Goal: Task Accomplishment & Management: Use online tool/utility

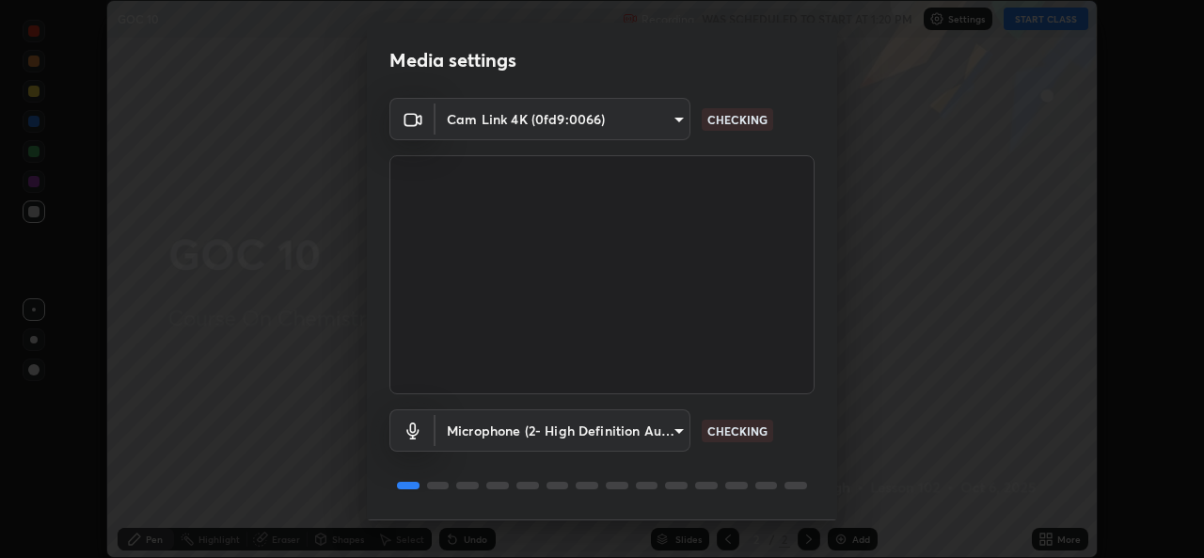
scroll to position [59, 0]
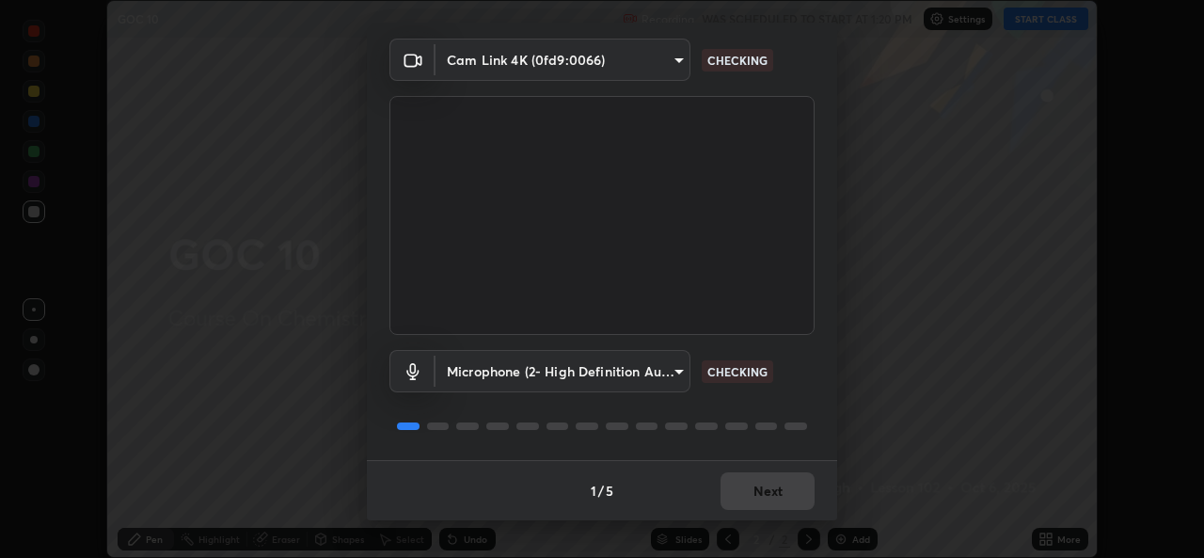
click at [761, 487] on div "1 / 5 Next" at bounding box center [602, 490] width 470 height 60
click at [783, 501] on div "1 / 5 Next" at bounding box center [602, 490] width 470 height 60
click at [781, 494] on div "1 / 5 Next" at bounding box center [602, 490] width 470 height 60
click at [783, 493] on div "1 / 5 Next" at bounding box center [602, 490] width 470 height 60
click at [782, 494] on div "1 / 5 Next" at bounding box center [602, 490] width 470 height 60
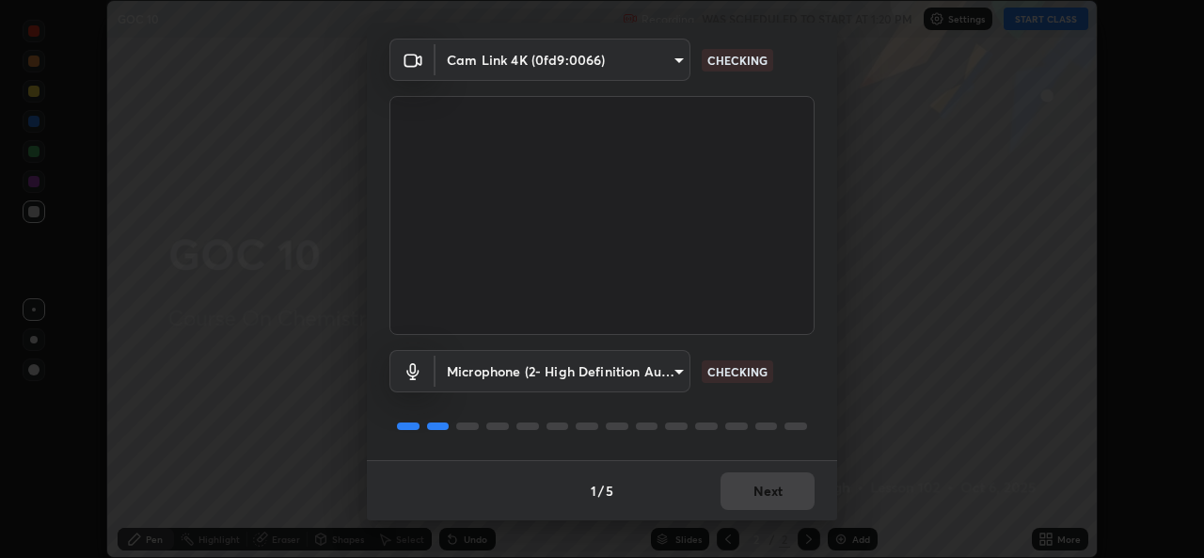
click at [781, 492] on div "1 / 5 Next" at bounding box center [602, 490] width 470 height 60
click at [783, 493] on div "1 / 5 Next" at bounding box center [602, 490] width 470 height 60
click at [780, 495] on div "1 / 5 Next" at bounding box center [602, 490] width 470 height 60
click at [775, 501] on div "1 / 5 Next" at bounding box center [602, 490] width 470 height 60
click at [778, 498] on div "1 / 5 Next" at bounding box center [602, 490] width 470 height 60
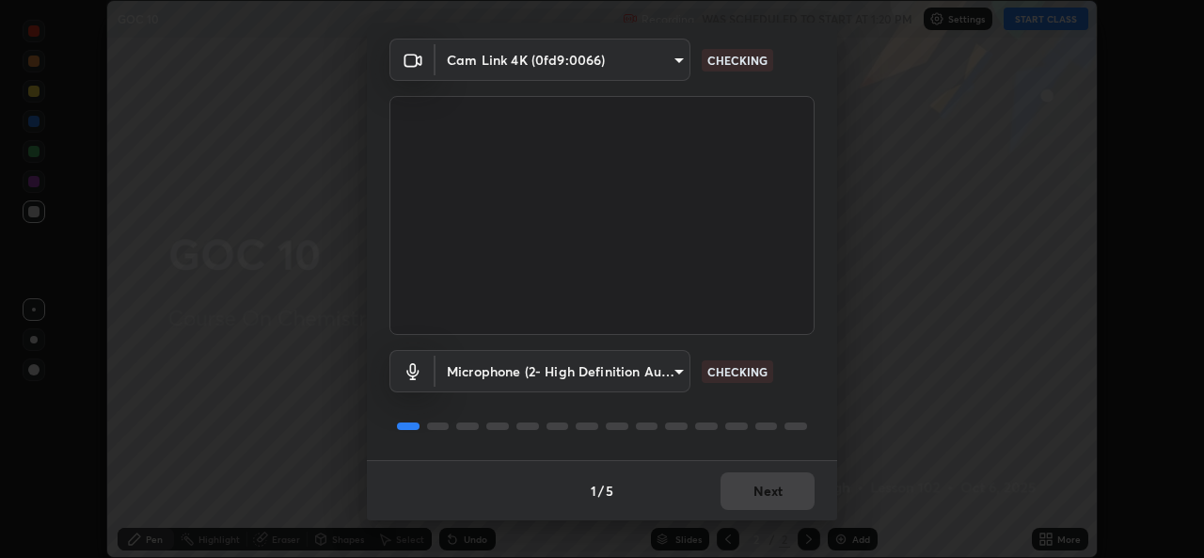
click at [785, 497] on div "1 / 5 Next" at bounding box center [602, 490] width 470 height 60
click at [784, 494] on div "1 / 5 Next" at bounding box center [602, 490] width 470 height 60
click at [783, 490] on div "1 / 5 Next" at bounding box center [602, 490] width 470 height 60
click at [783, 489] on div "1 / 5 Next" at bounding box center [602, 490] width 470 height 60
click at [782, 488] on div "1 / 5 Next" at bounding box center [602, 490] width 470 height 60
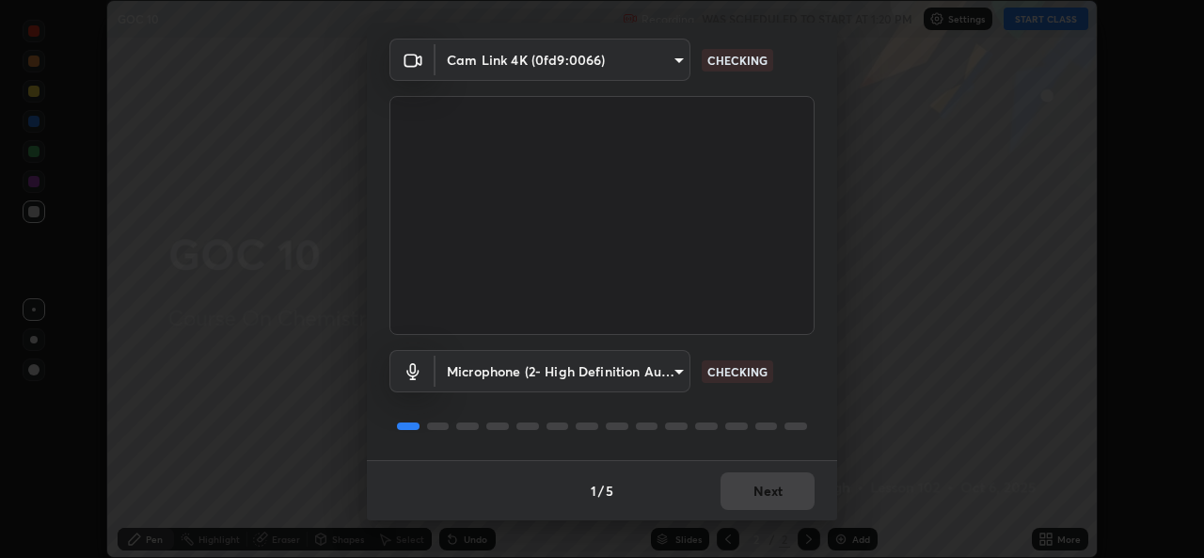
click at [781, 493] on div "1 / 5 Next" at bounding box center [602, 490] width 470 height 60
click at [782, 493] on div "1 / 5 Next" at bounding box center [602, 490] width 470 height 60
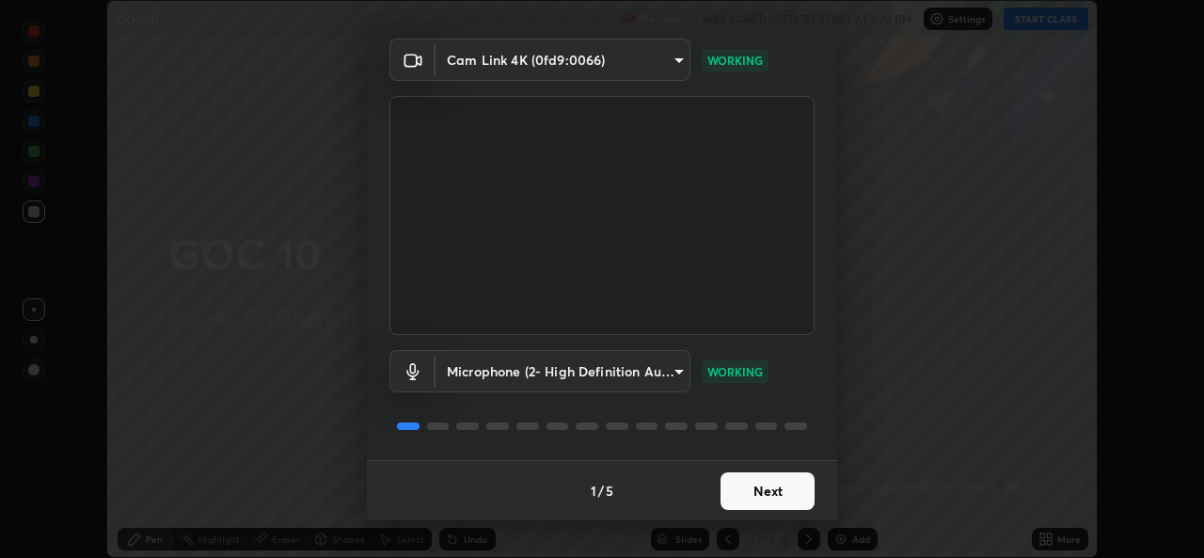
click at [778, 493] on button "Next" at bounding box center [767, 491] width 94 height 38
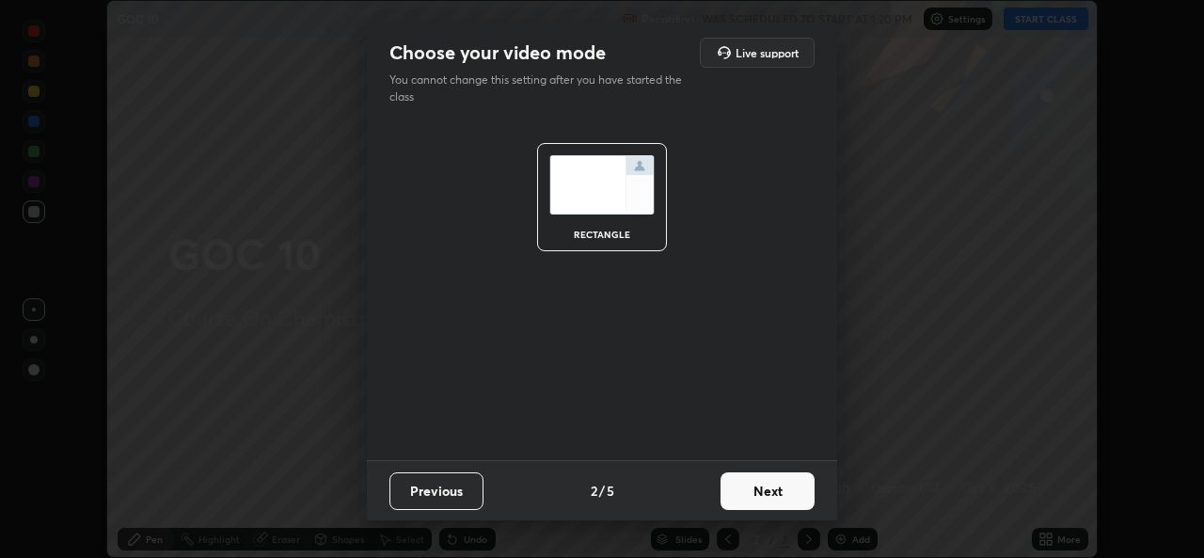
click at [781, 494] on button "Next" at bounding box center [767, 491] width 94 height 38
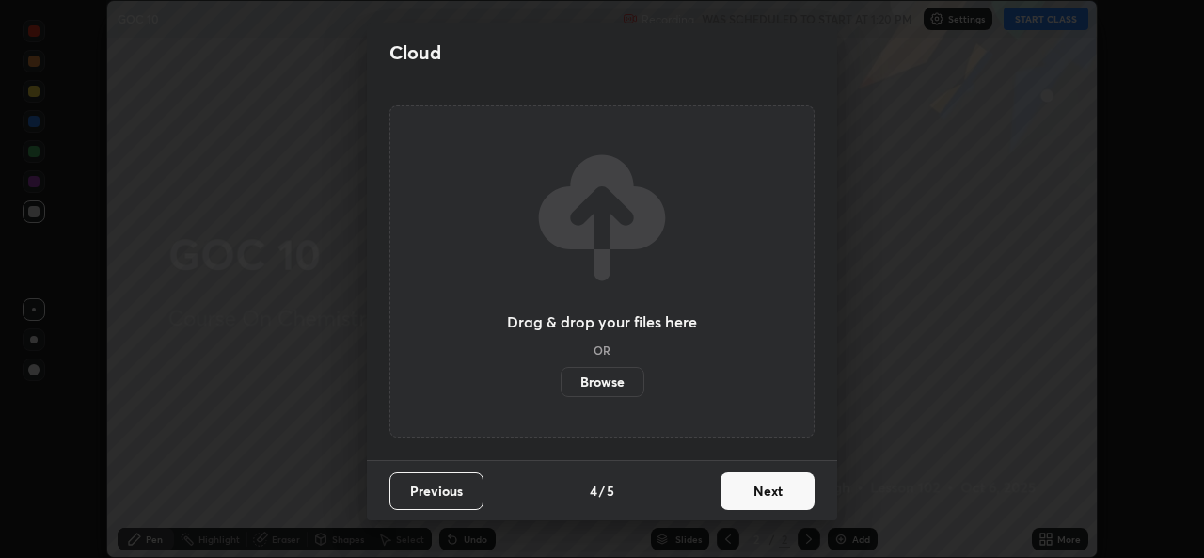
click at [787, 498] on button "Next" at bounding box center [767, 491] width 94 height 38
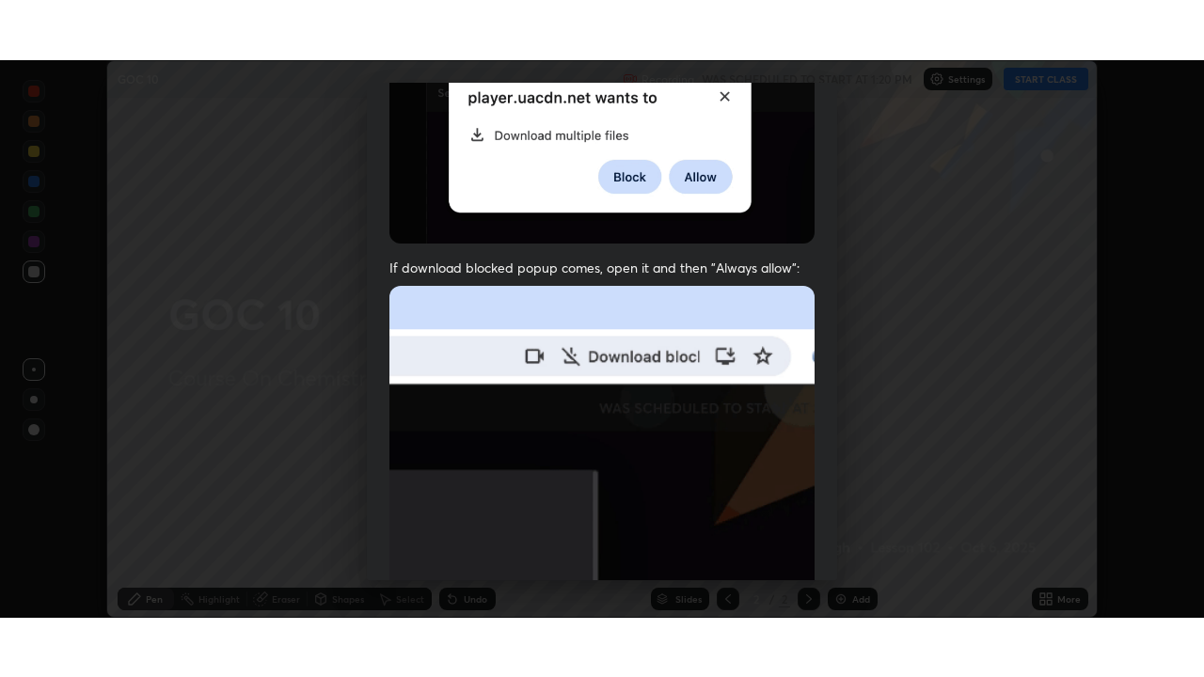
scroll to position [443, 0]
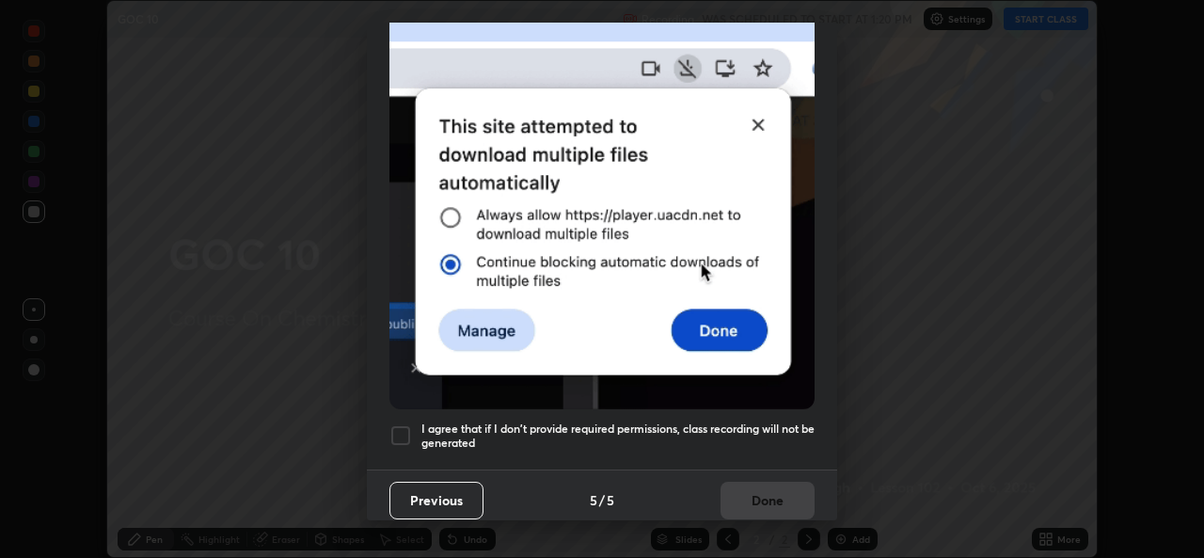
click at [589, 421] on h5 "I agree that if I don't provide required permissions, class recording will not …" at bounding box center [617, 435] width 393 height 29
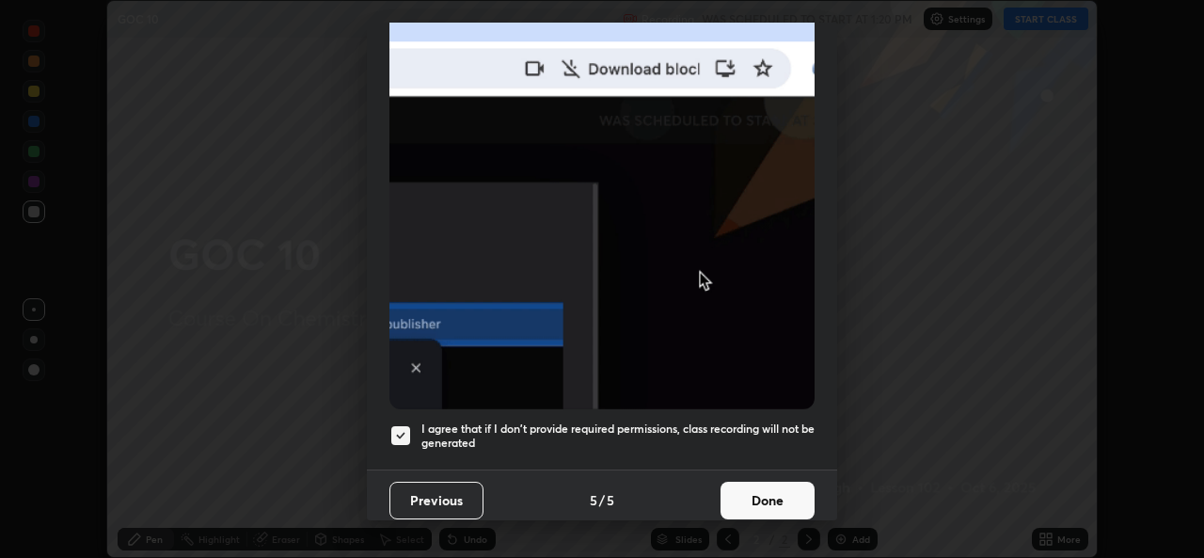
click at [781, 494] on button "Done" at bounding box center [767, 501] width 94 height 38
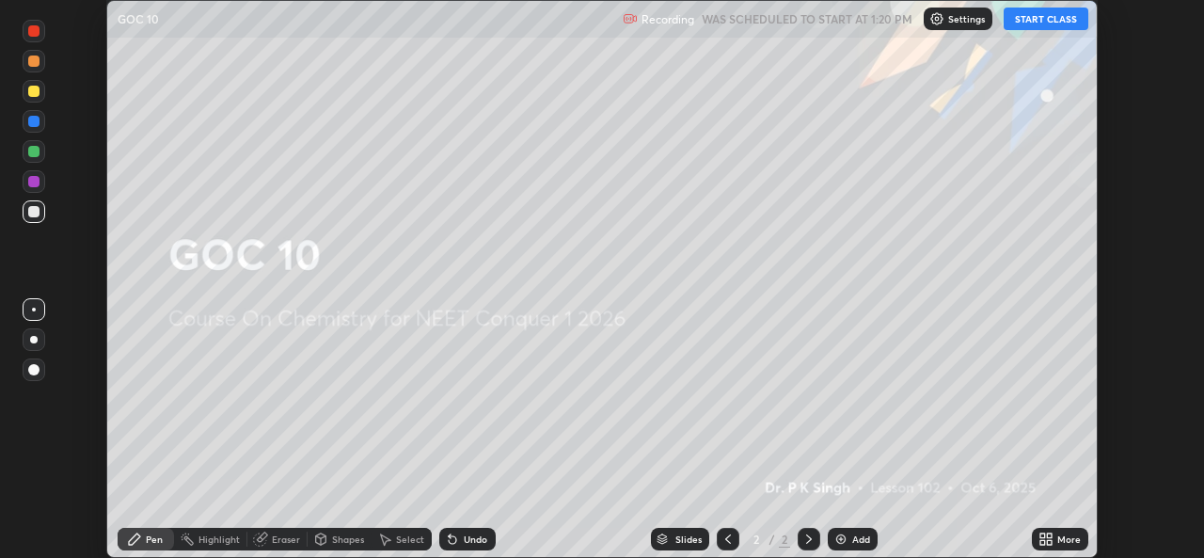
click at [1066, 547] on div "More" at bounding box center [1060, 539] width 56 height 23
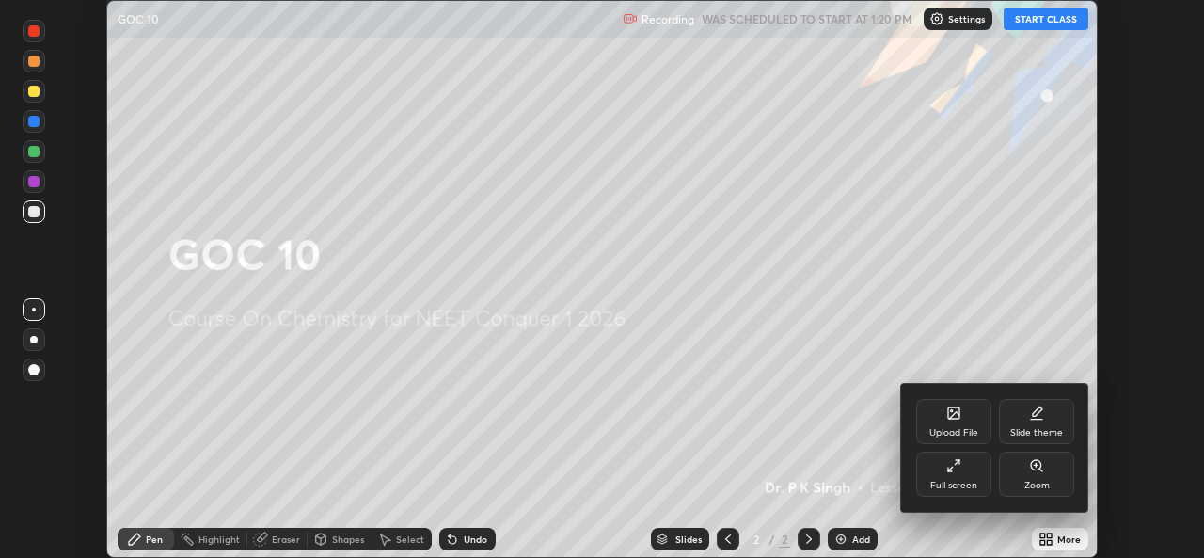
click at [947, 474] on div "Full screen" at bounding box center [953, 473] width 75 height 45
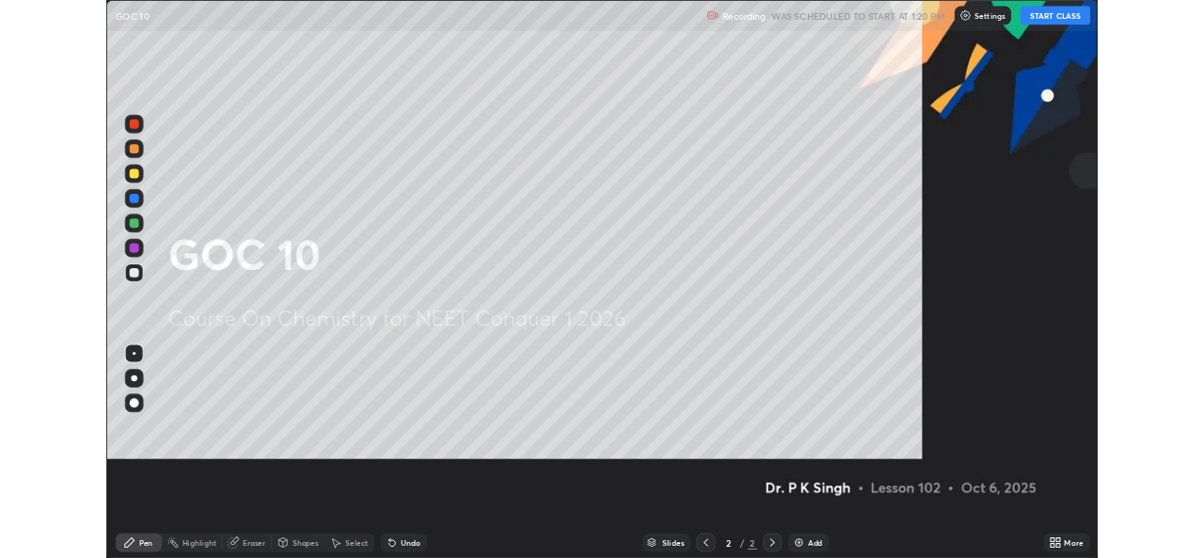
scroll to position [677, 1204]
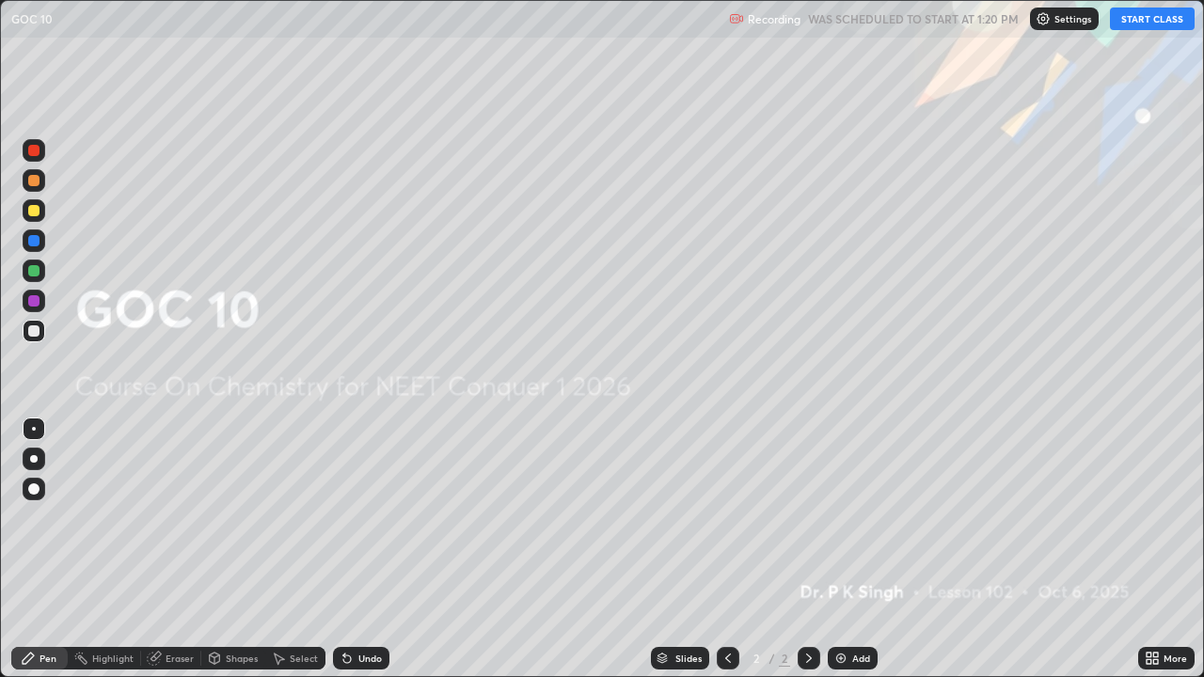
click at [1154, 557] on icon at bounding box center [1155, 655] width 5 height 5
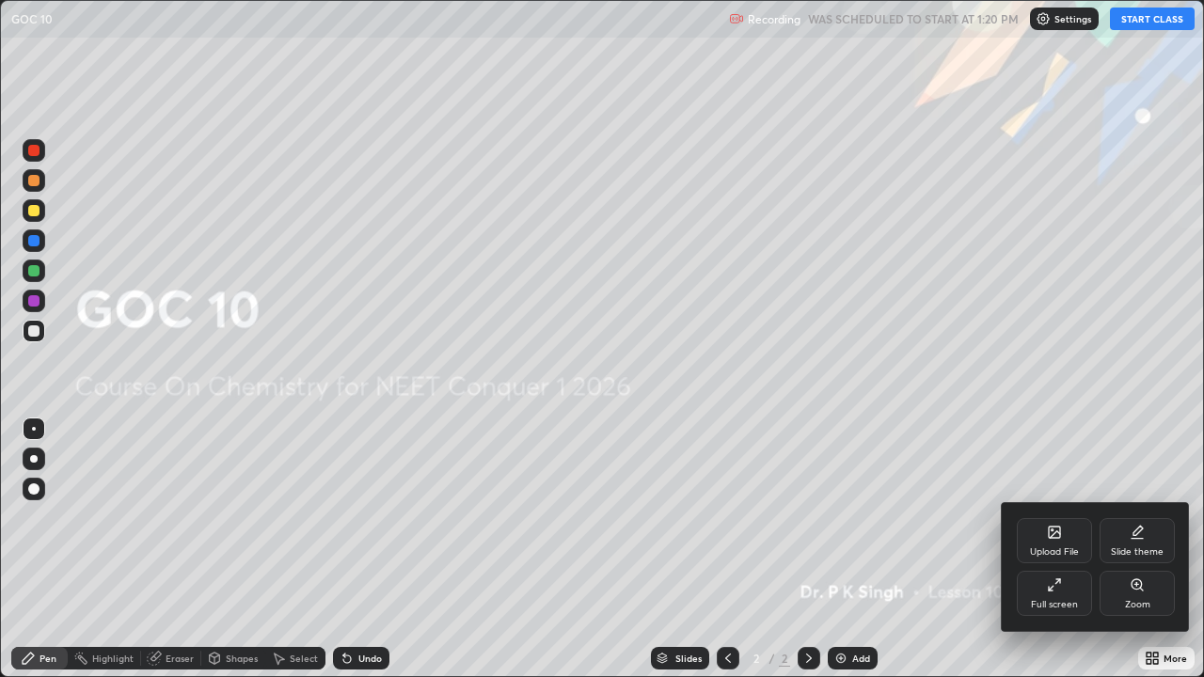
click at [1053, 537] on icon at bounding box center [1054, 532] width 11 height 11
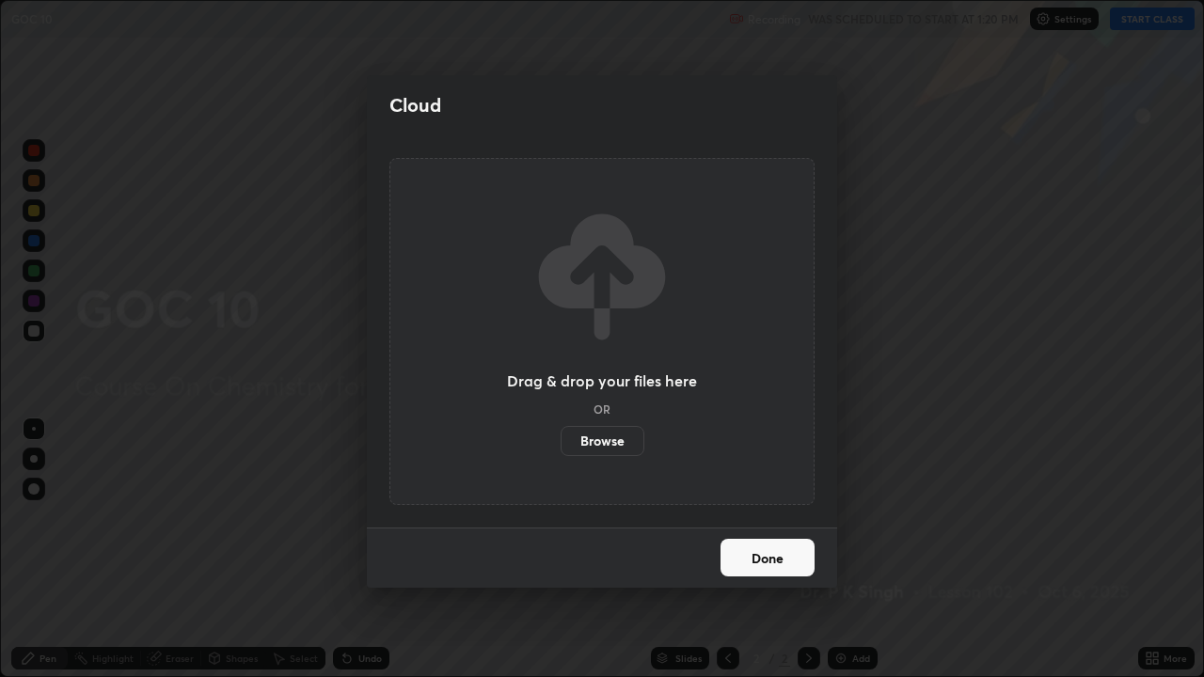
click at [609, 439] on label "Browse" at bounding box center [603, 441] width 84 height 30
click at [561, 439] on input "Browse" at bounding box center [561, 441] width 0 height 30
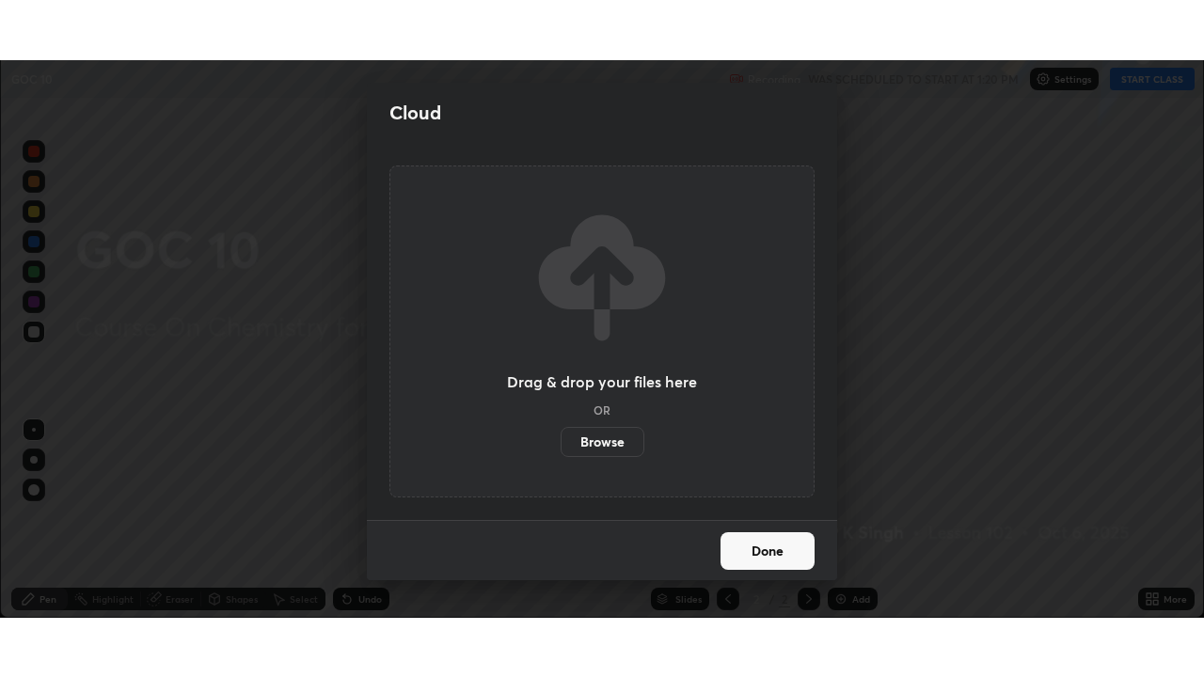
scroll to position [93495, 92849]
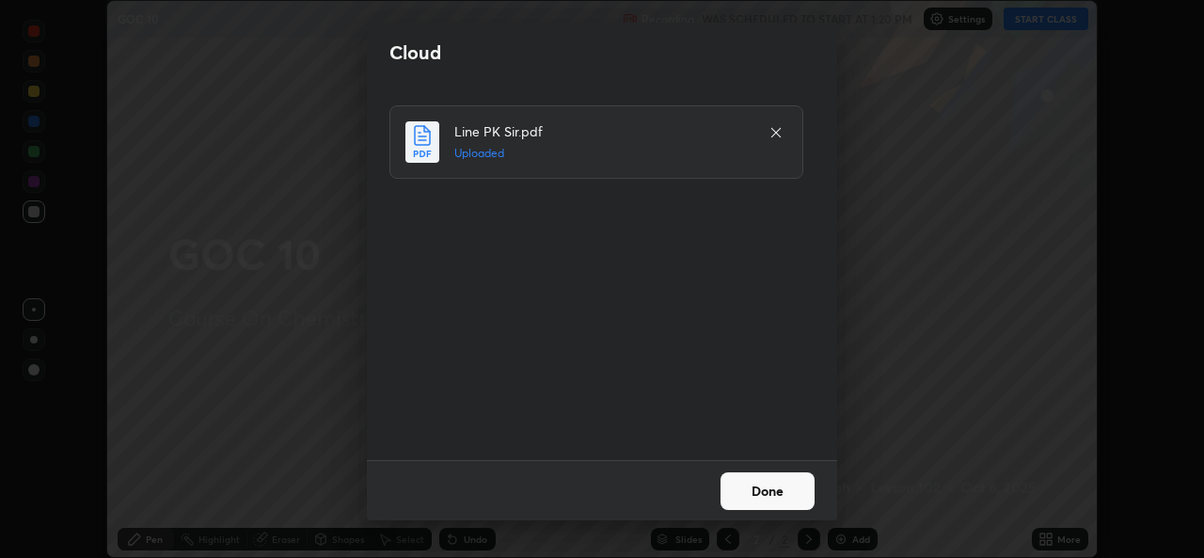
click at [748, 472] on button "Done" at bounding box center [767, 491] width 94 height 38
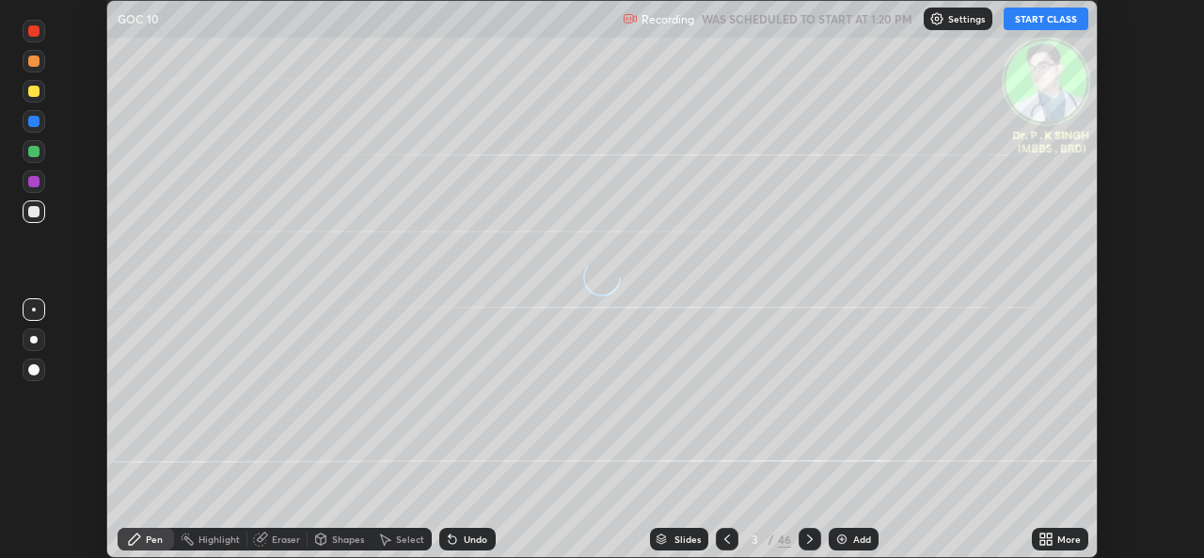
click at [1042, 534] on icon at bounding box center [1042, 535] width 5 height 5
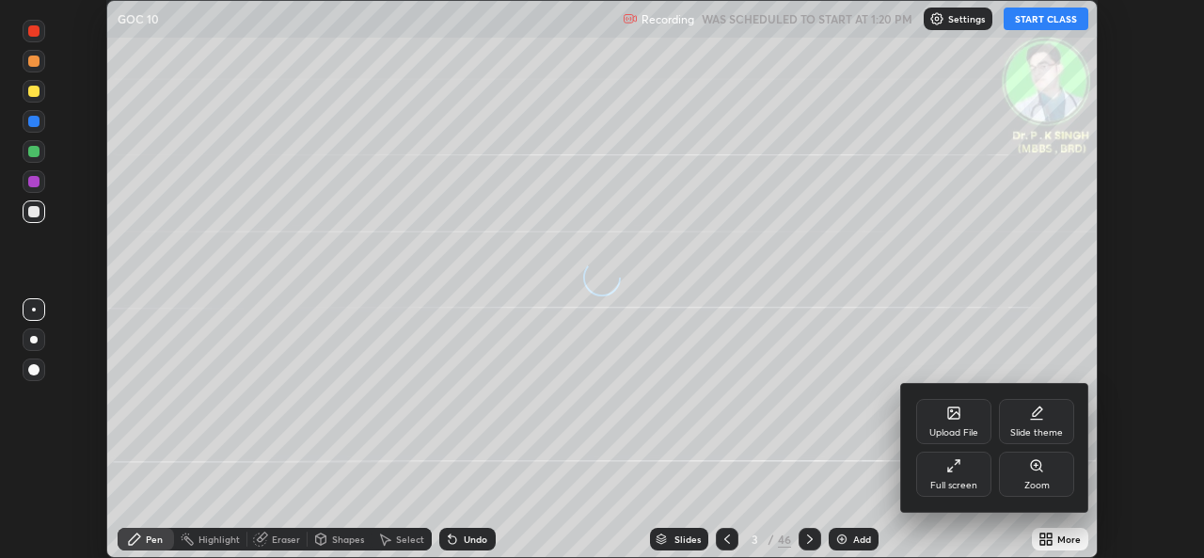
click at [944, 463] on div "Full screen" at bounding box center [953, 473] width 75 height 45
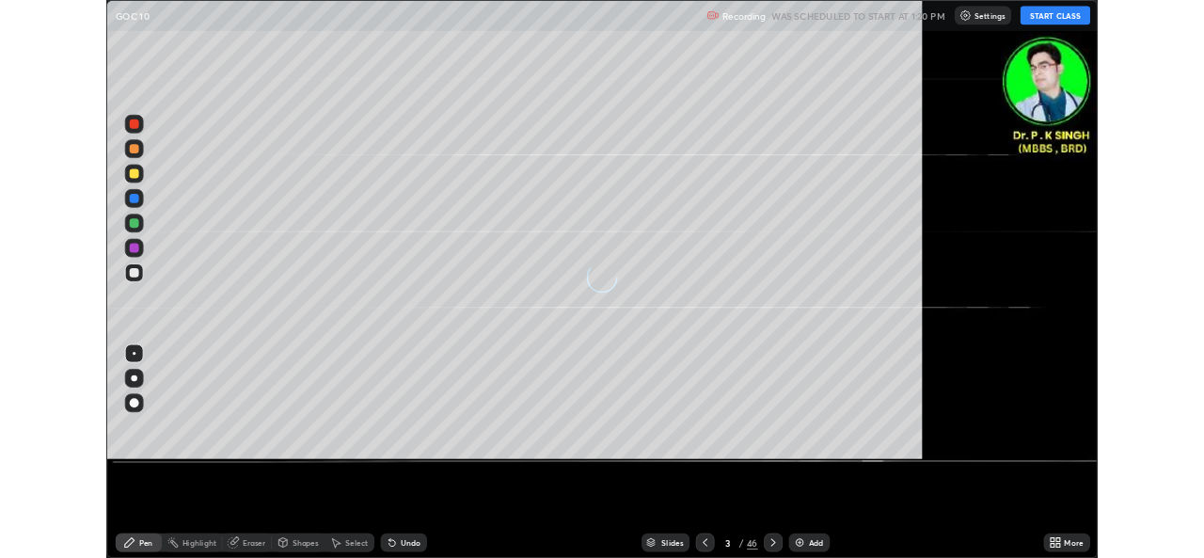
scroll to position [677, 1204]
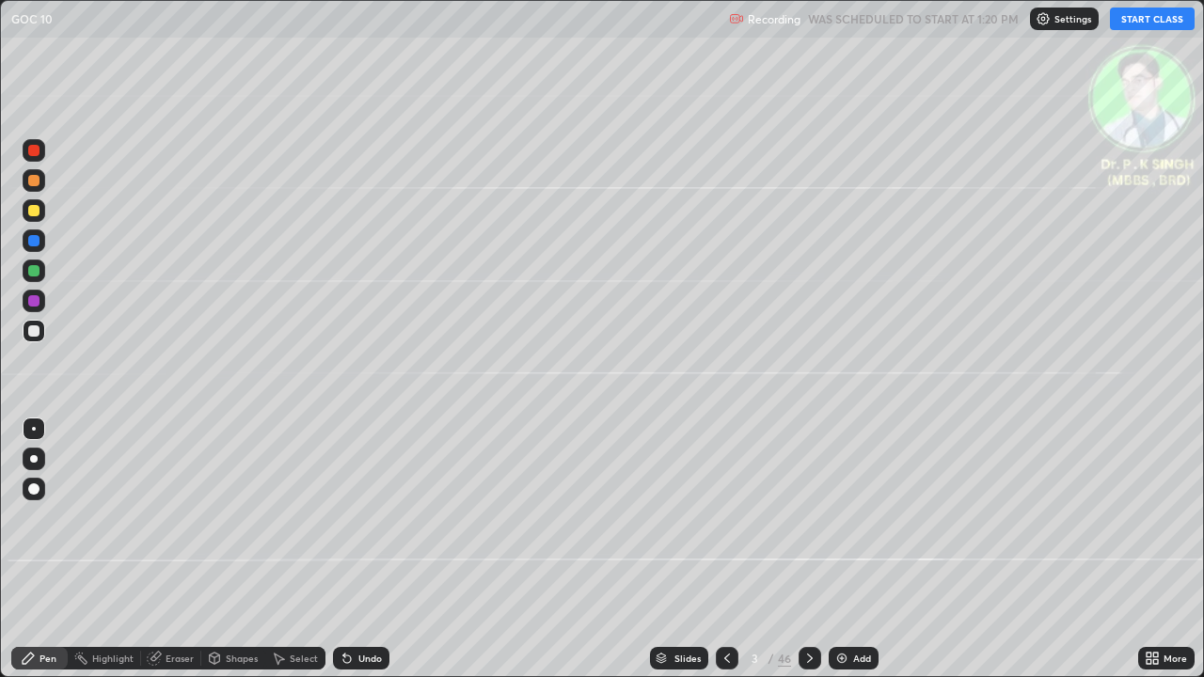
click at [1133, 26] on button "START CLASS" at bounding box center [1152, 19] width 85 height 23
click at [41, 270] on div at bounding box center [34, 271] width 23 height 23
click at [39, 210] on div at bounding box center [33, 210] width 11 height 11
click at [808, 557] on icon at bounding box center [809, 658] width 15 height 15
click at [36, 211] on div at bounding box center [33, 210] width 11 height 11
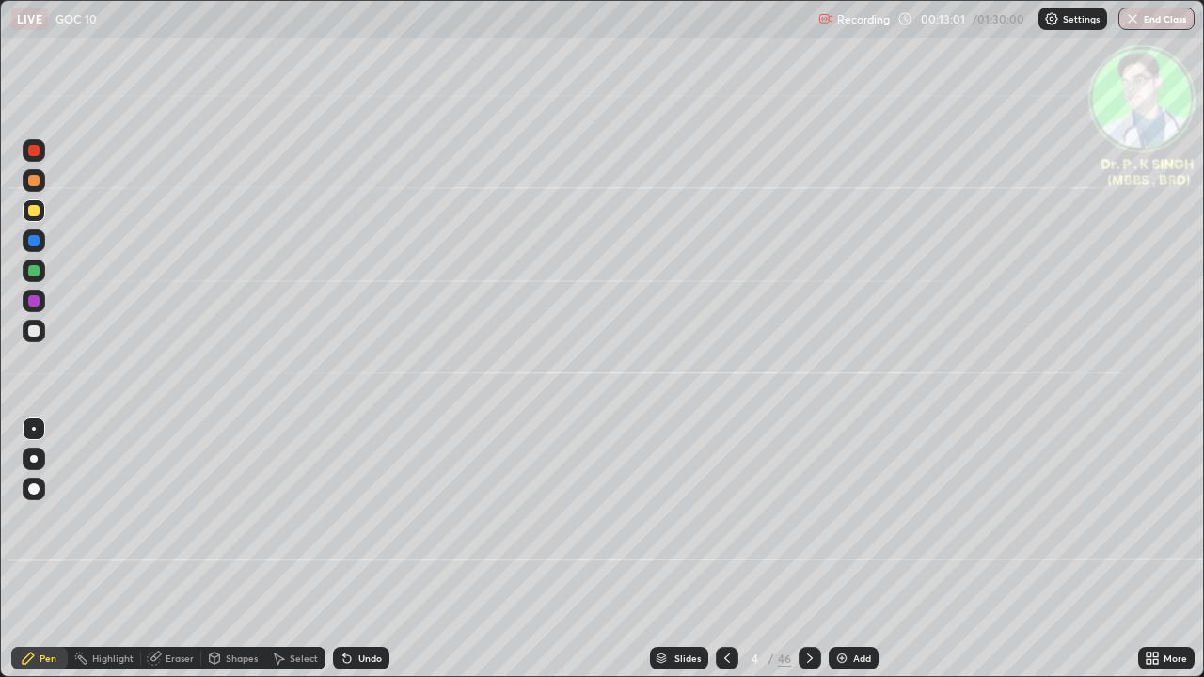
click at [40, 212] on div at bounding box center [34, 210] width 23 height 23
click at [808, 557] on icon at bounding box center [809, 658] width 15 height 15
click at [162, 557] on div "Eraser" at bounding box center [171, 658] width 60 height 23
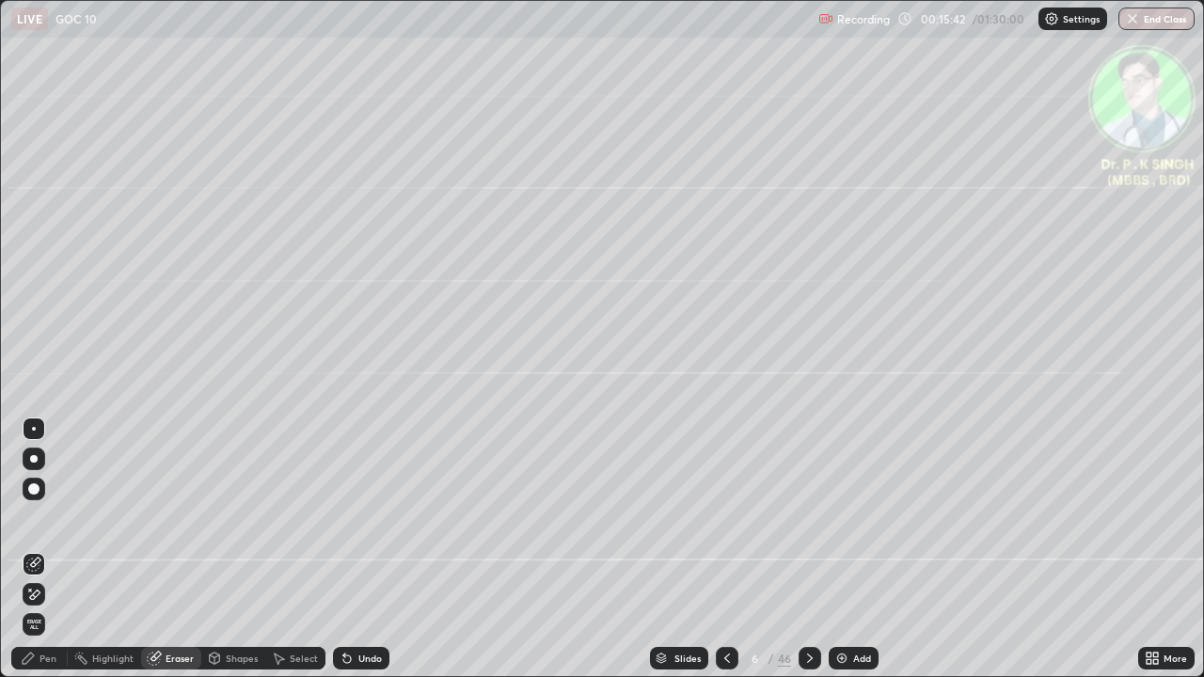
click at [37, 557] on span "Erase all" at bounding box center [34, 624] width 21 height 11
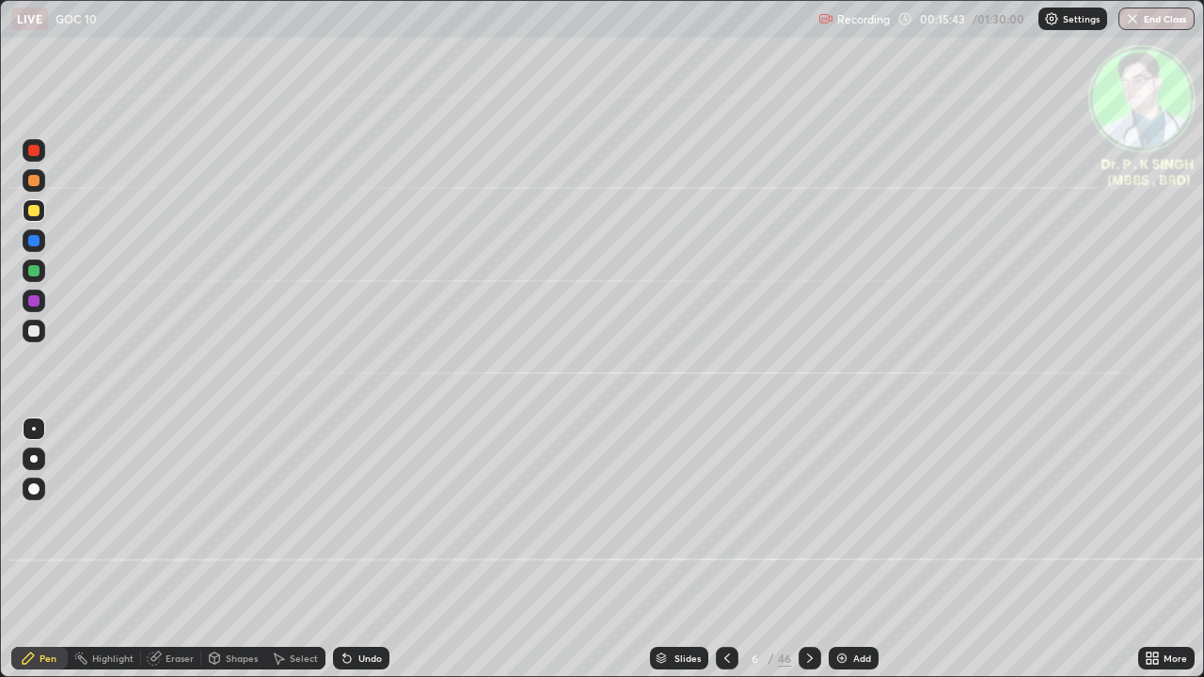
click at [35, 557] on div "Pen" at bounding box center [39, 659] width 56 height 38
click at [40, 214] on div at bounding box center [34, 210] width 23 height 23
click at [168, 557] on div "Eraser" at bounding box center [180, 658] width 28 height 9
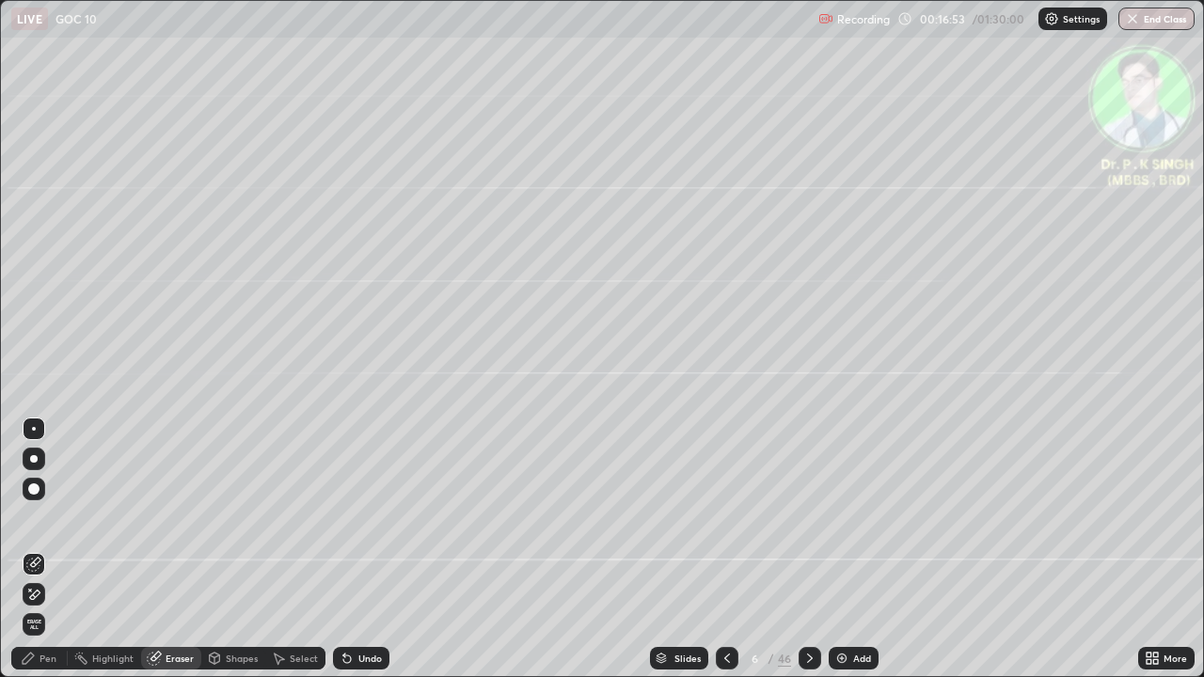
click at [29, 557] on div at bounding box center [34, 564] width 23 height 30
click at [46, 557] on div "Pen" at bounding box center [48, 658] width 17 height 9
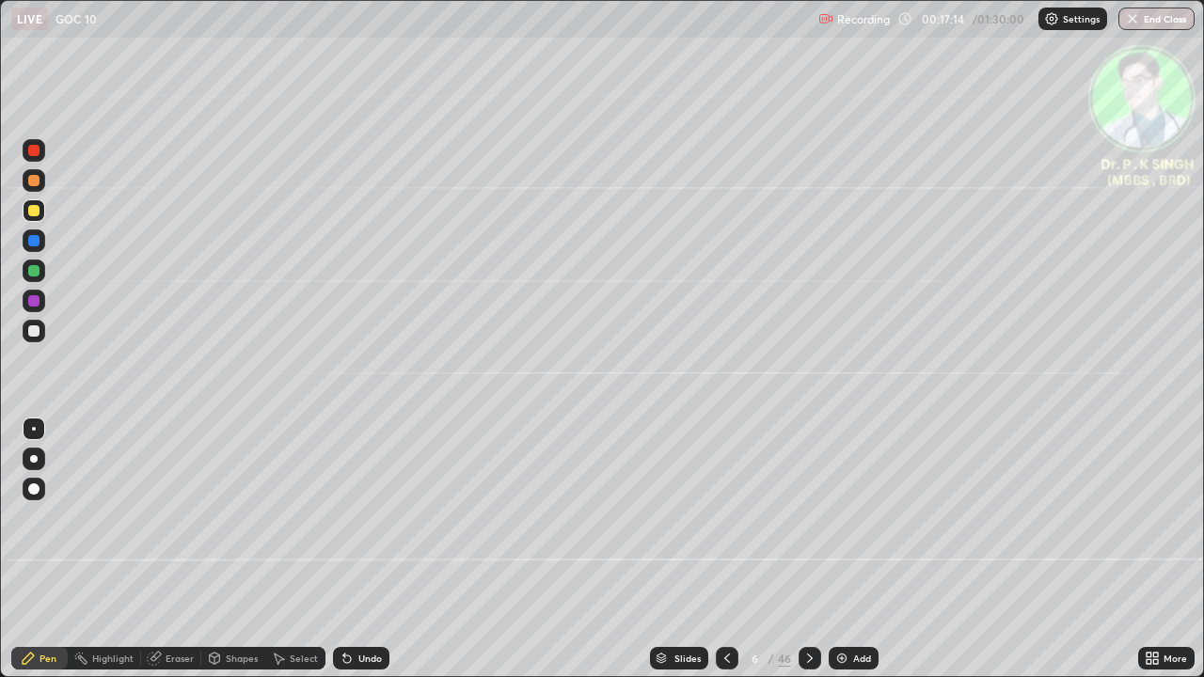
click at [808, 557] on icon at bounding box center [809, 658] width 15 height 15
click at [160, 557] on div "Eraser" at bounding box center [171, 658] width 60 height 23
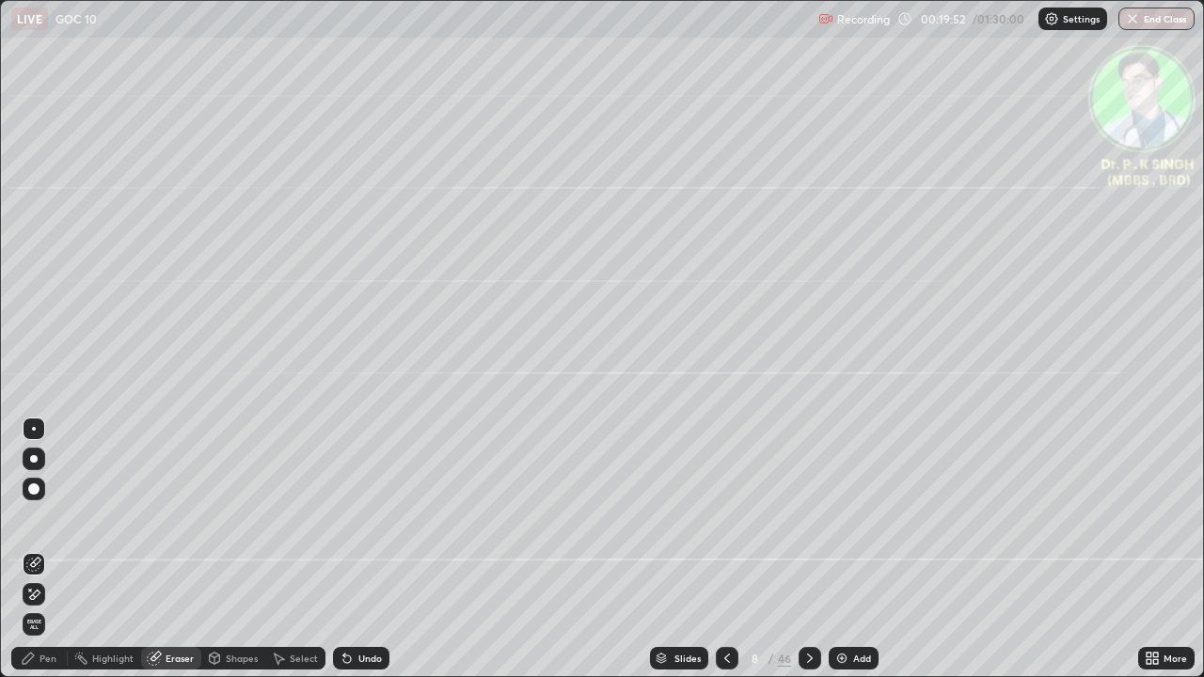
click at [37, 557] on icon at bounding box center [33, 595] width 15 height 16
click at [171, 557] on div "Eraser" at bounding box center [171, 658] width 60 height 23
click at [37, 557] on span "Erase all" at bounding box center [34, 624] width 21 height 11
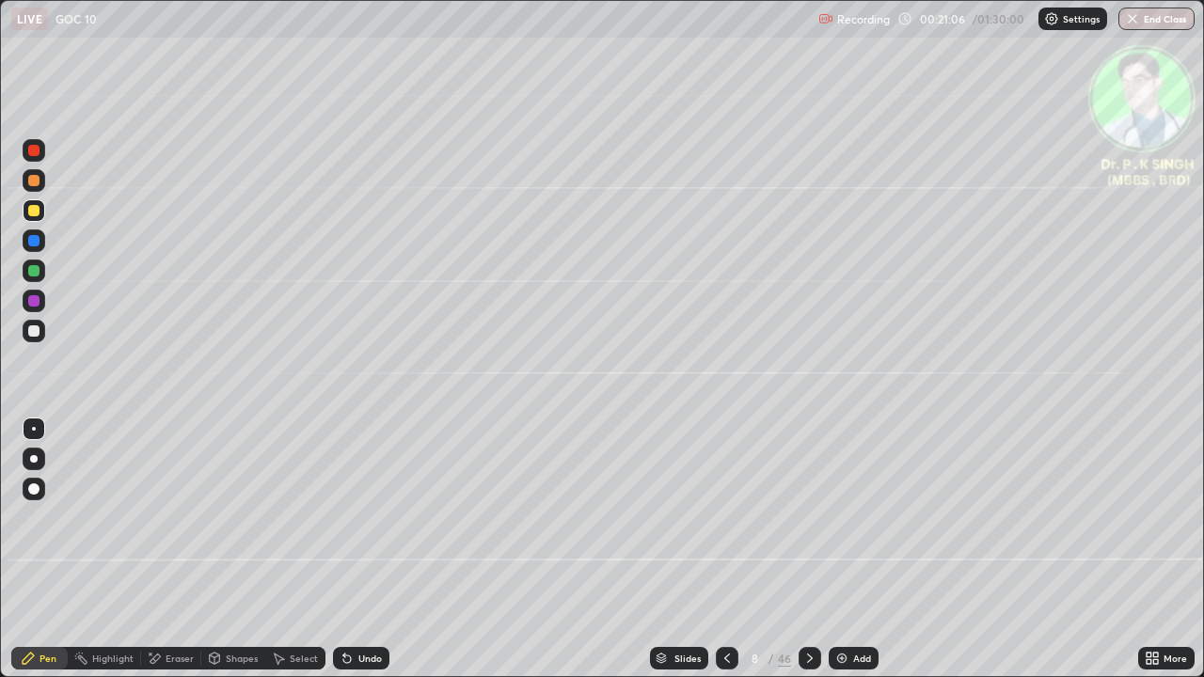
click at [802, 557] on icon at bounding box center [809, 658] width 15 height 15
click at [47, 217] on div at bounding box center [34, 211] width 30 height 30
click at [803, 557] on icon at bounding box center [809, 658] width 15 height 15
click at [37, 243] on div at bounding box center [33, 240] width 11 height 11
click at [35, 183] on div at bounding box center [33, 180] width 11 height 11
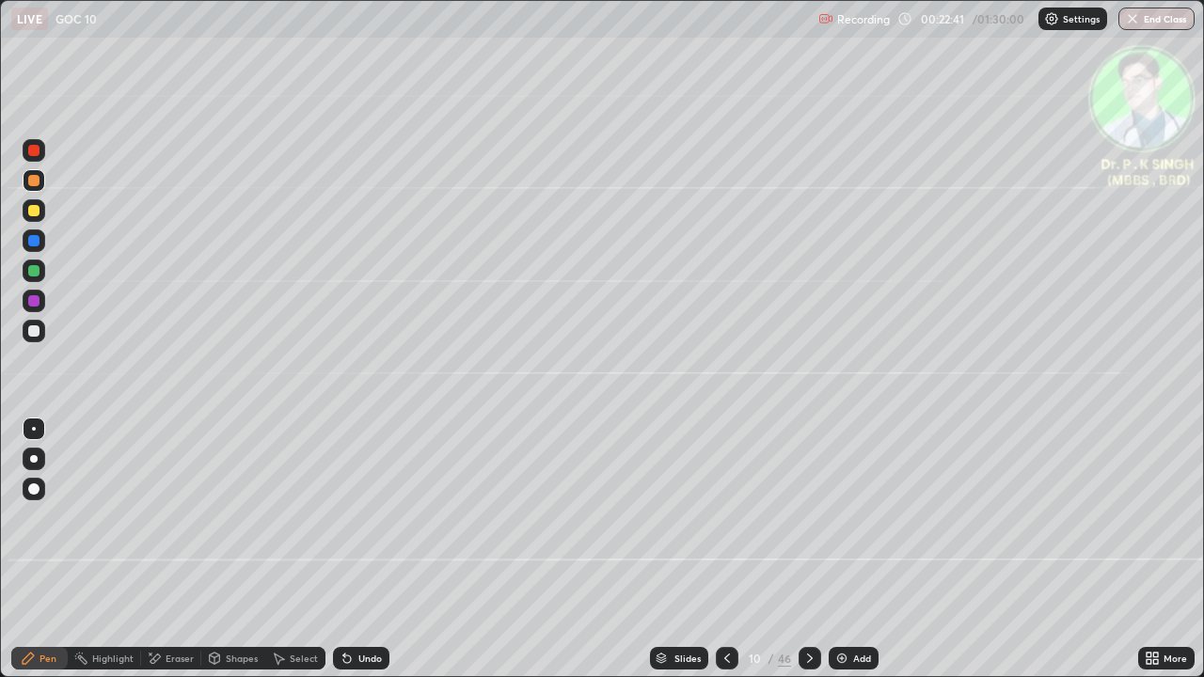
click at [40, 212] on div at bounding box center [34, 210] width 23 height 23
click at [38, 212] on div at bounding box center [33, 210] width 11 height 11
click at [808, 557] on icon at bounding box center [809, 658] width 15 height 15
click at [40, 215] on div at bounding box center [34, 210] width 23 height 23
click at [806, 557] on icon at bounding box center [809, 658] width 15 height 15
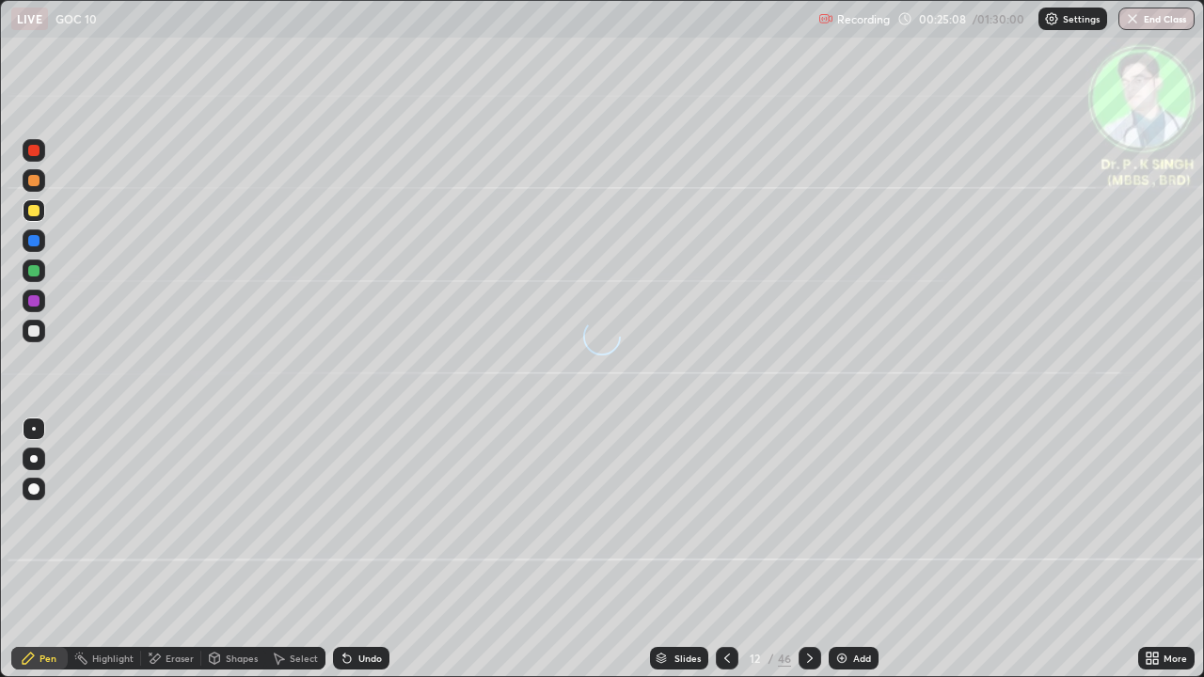
click at [800, 557] on div at bounding box center [810, 658] width 23 height 23
click at [716, 557] on div at bounding box center [727, 658] width 23 height 23
click at [724, 557] on icon at bounding box center [727, 658] width 6 height 9
click at [159, 557] on icon at bounding box center [155, 658] width 10 height 9
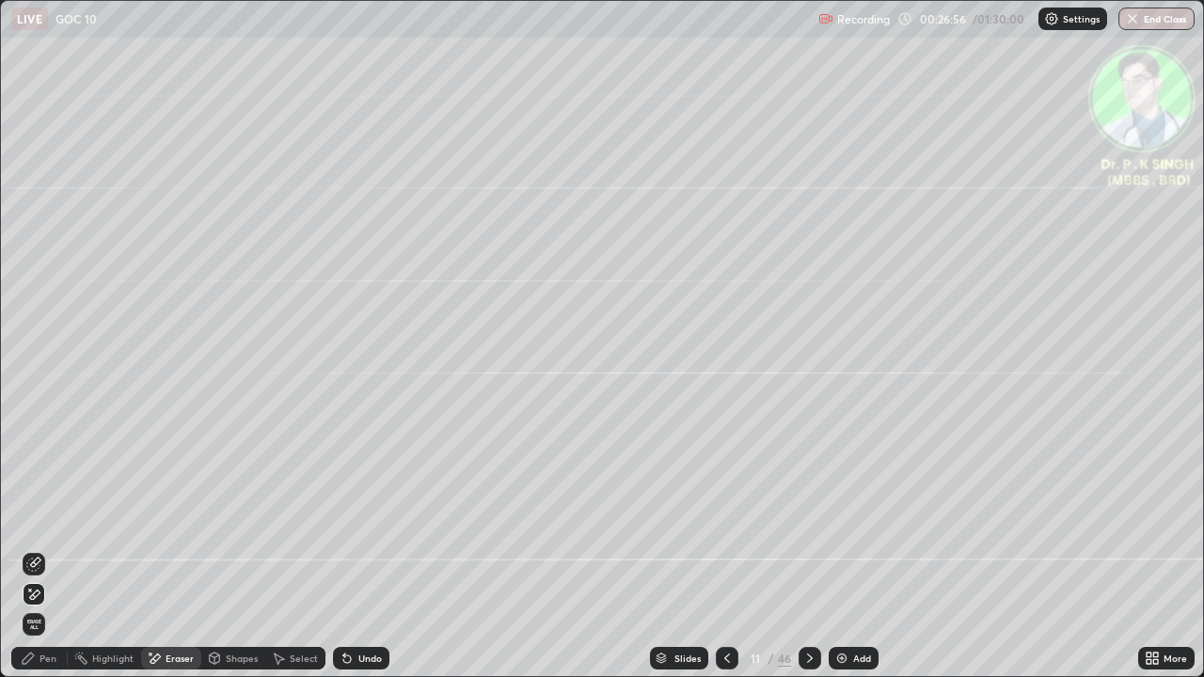
click at [39, 557] on icon at bounding box center [33, 595] width 15 height 16
click at [33, 557] on icon at bounding box center [28, 658] width 15 height 15
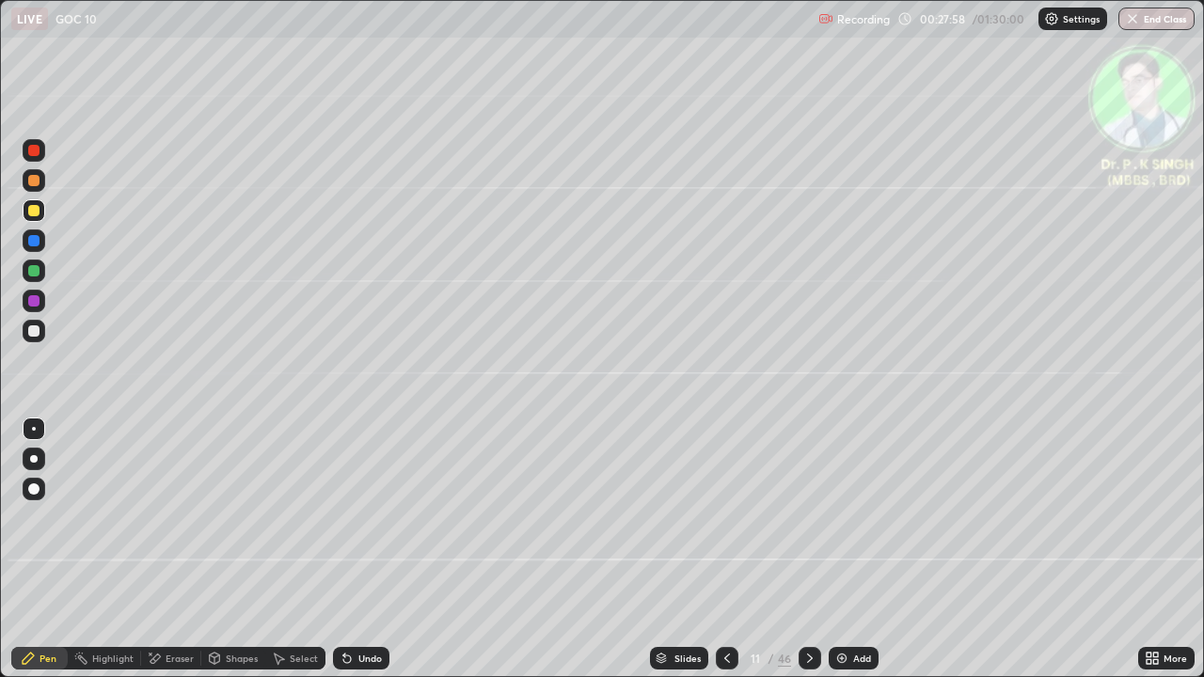
click at [802, 557] on icon at bounding box center [809, 658] width 15 height 15
click at [724, 557] on icon at bounding box center [727, 658] width 15 height 15
click at [811, 557] on div at bounding box center [810, 658] width 23 height 23
click at [38, 212] on div at bounding box center [33, 210] width 11 height 11
click at [166, 557] on div "Eraser" at bounding box center [180, 658] width 28 height 9
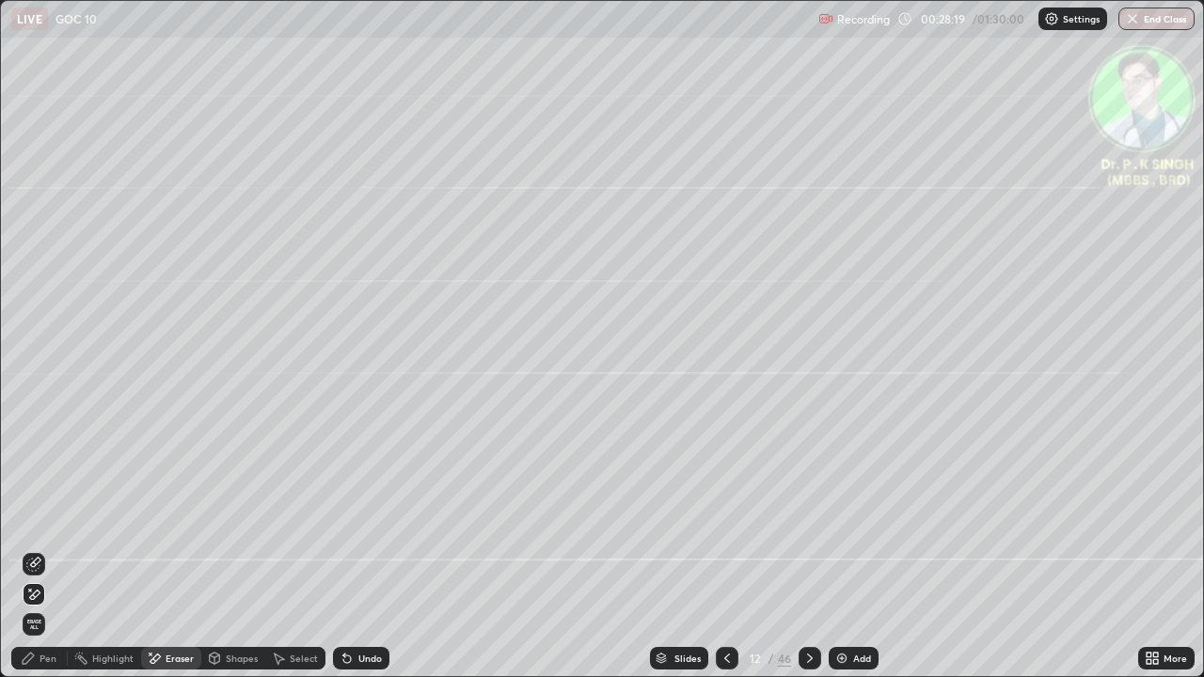
click at [41, 557] on span "Erase all" at bounding box center [34, 624] width 21 height 11
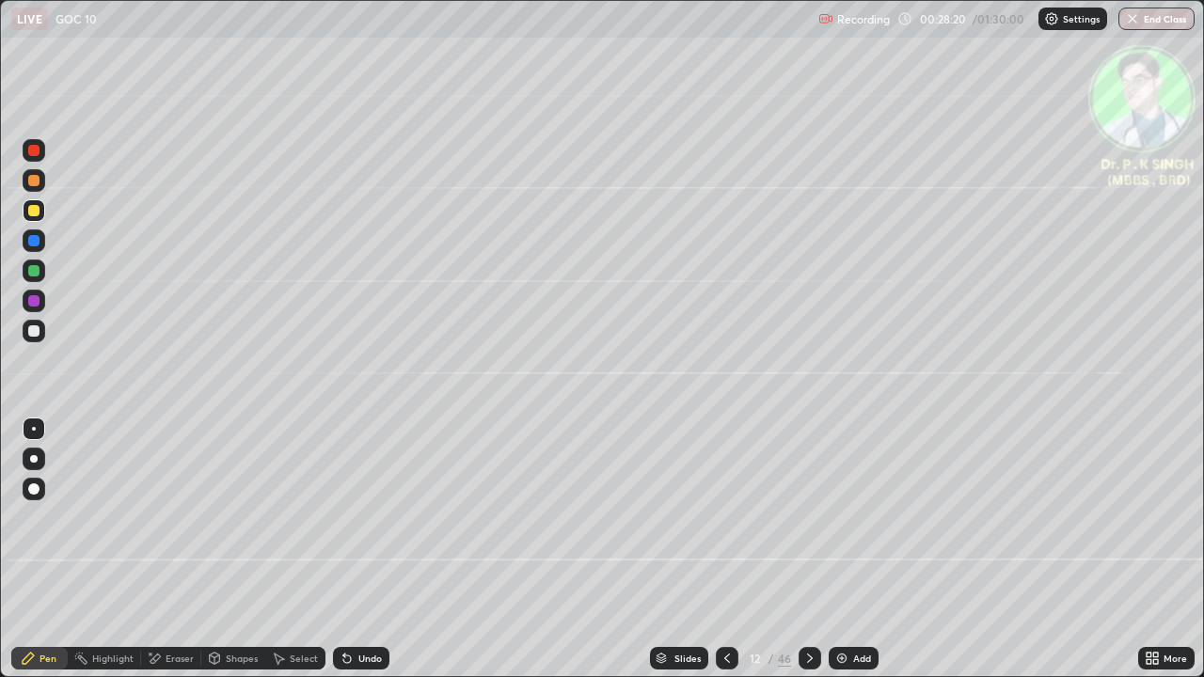
click at [41, 557] on div "Pen" at bounding box center [48, 658] width 17 height 9
click at [164, 557] on div "Eraser" at bounding box center [171, 658] width 60 height 23
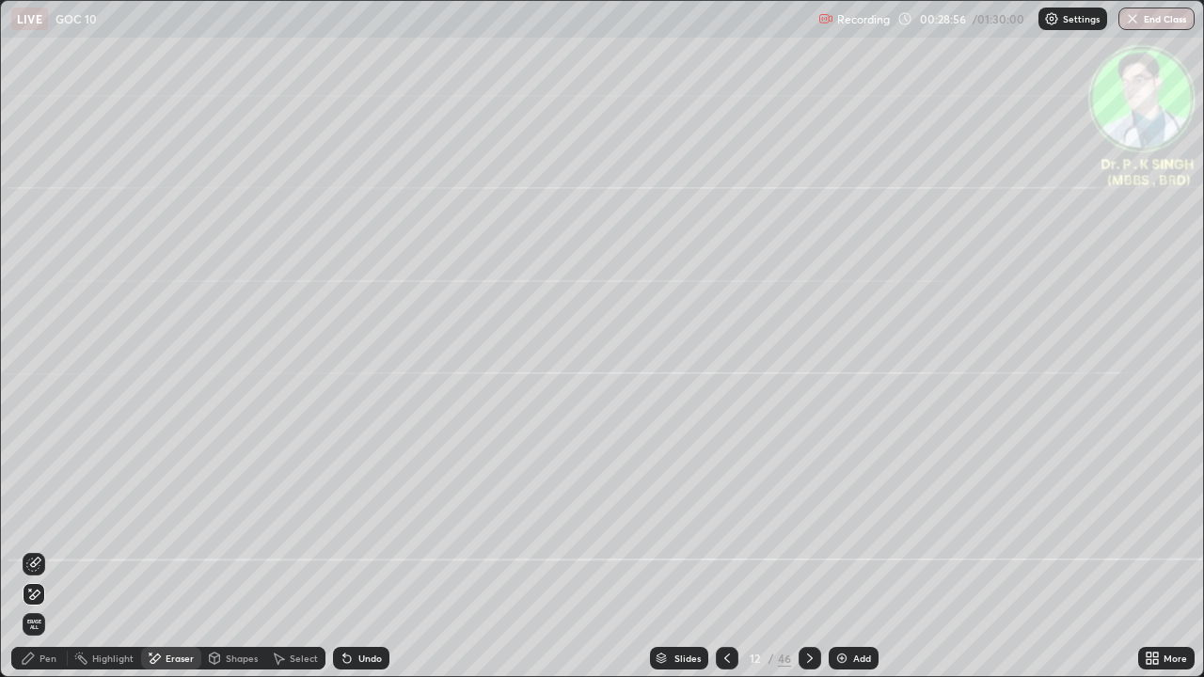
click at [38, 557] on icon at bounding box center [33, 595] width 15 height 16
click at [37, 557] on div "Pen" at bounding box center [39, 658] width 56 height 23
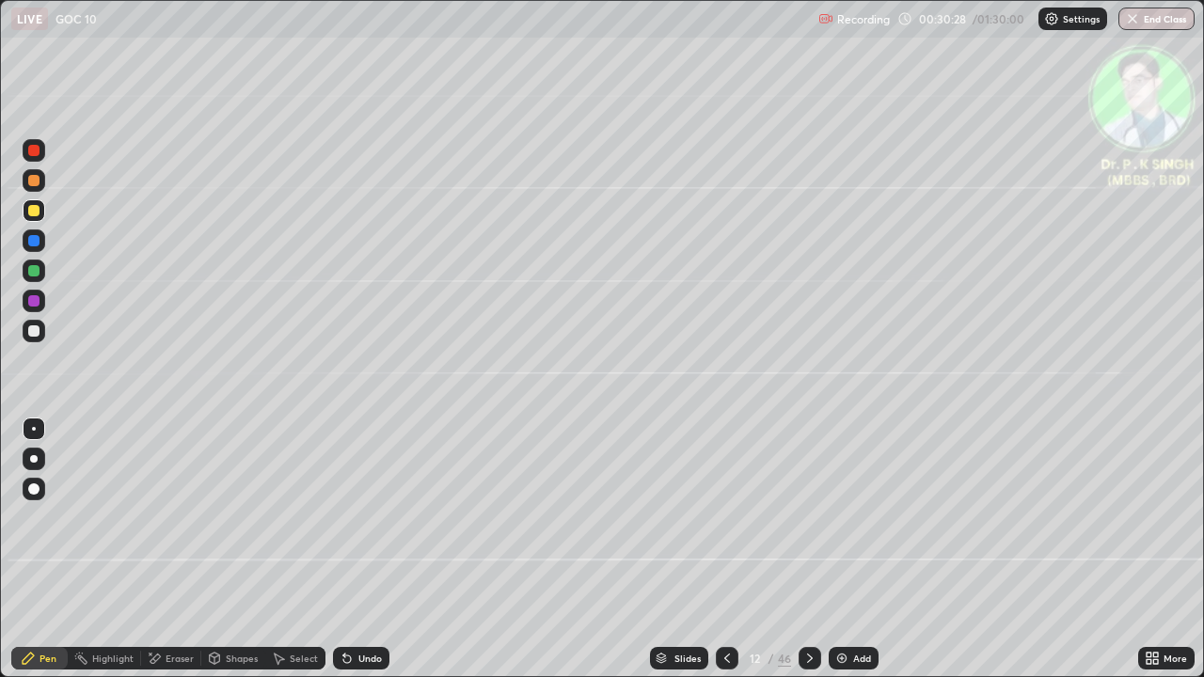
click at [808, 557] on icon at bounding box center [809, 658] width 15 height 15
click at [37, 243] on div at bounding box center [33, 240] width 11 height 11
click at [150, 557] on icon at bounding box center [151, 654] width 2 height 2
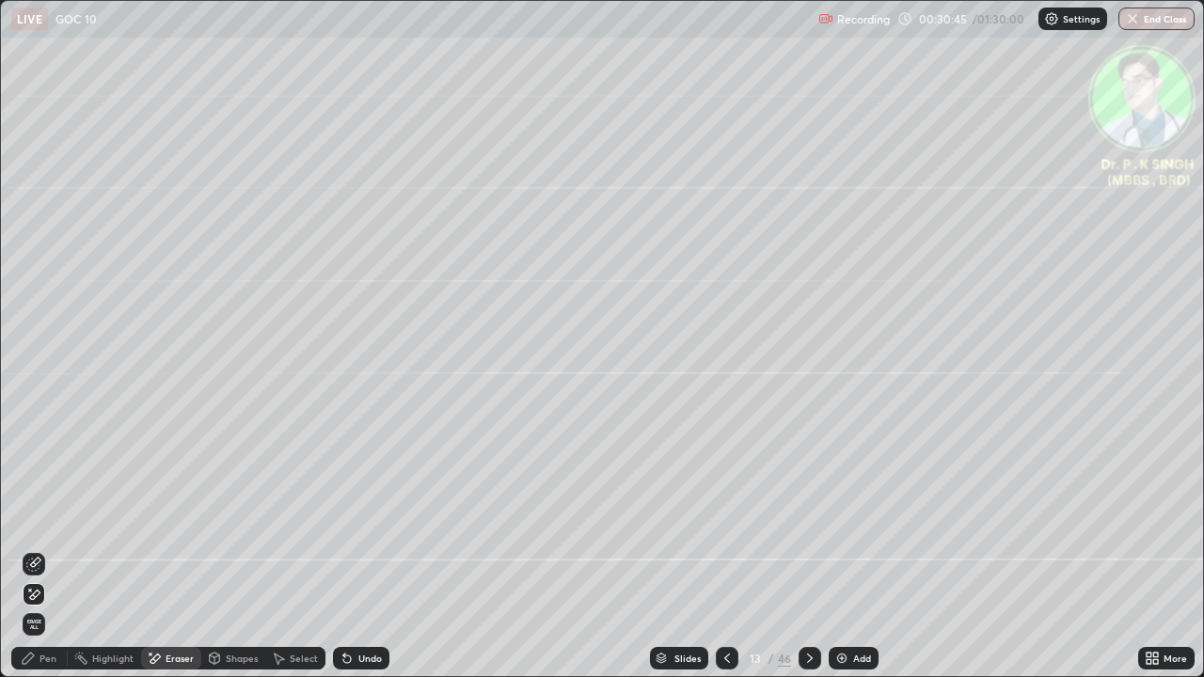
click at [28, 557] on icon at bounding box center [33, 595] width 15 height 16
click at [34, 557] on icon at bounding box center [28, 658] width 15 height 15
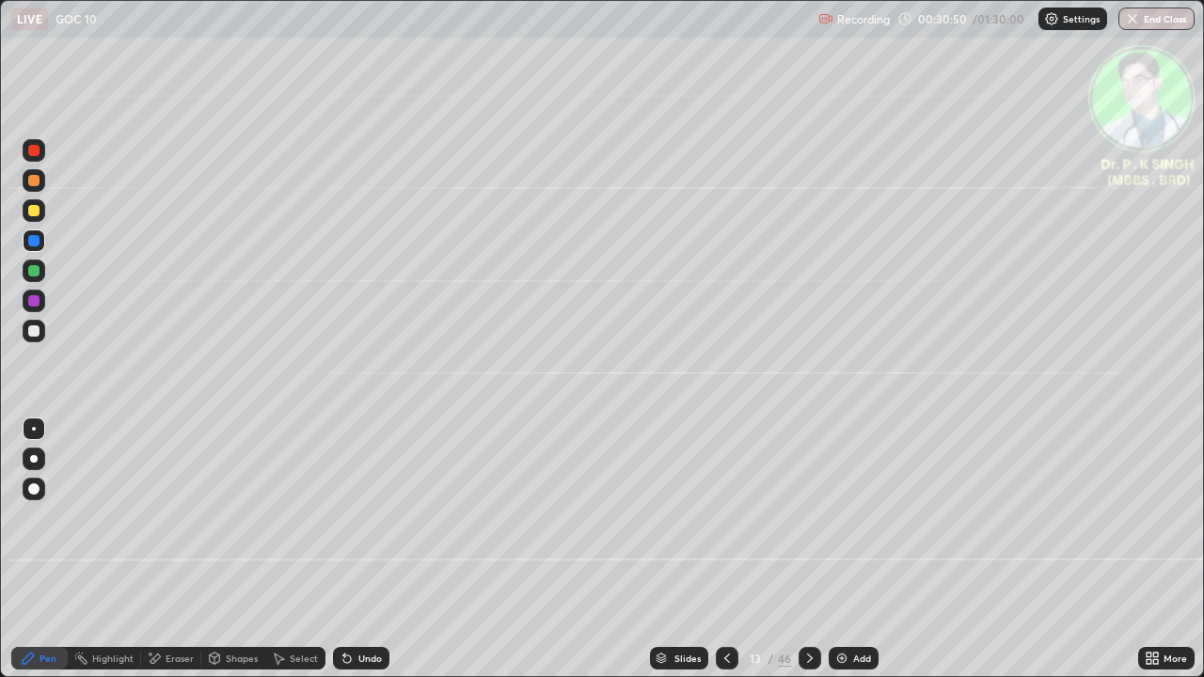
click at [38, 210] on div at bounding box center [33, 210] width 11 height 11
click at [805, 557] on icon at bounding box center [809, 658] width 15 height 15
click at [35, 241] on div at bounding box center [33, 240] width 11 height 11
click at [38, 212] on div at bounding box center [33, 210] width 11 height 11
click at [39, 214] on div at bounding box center [33, 210] width 11 height 11
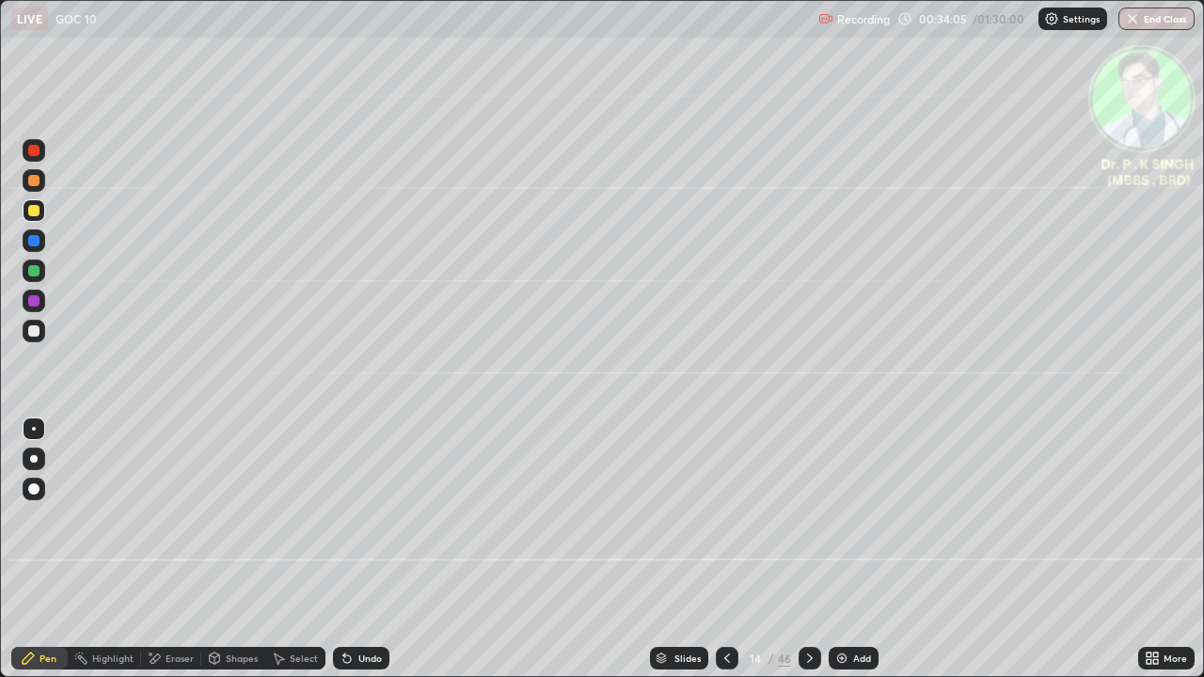
click at [807, 557] on div at bounding box center [810, 658] width 23 height 23
click at [727, 557] on icon at bounding box center [727, 658] width 15 height 15
click at [802, 557] on div at bounding box center [810, 658] width 23 height 23
click at [799, 557] on div at bounding box center [810, 658] width 23 height 23
click at [39, 275] on div at bounding box center [34, 271] width 23 height 23
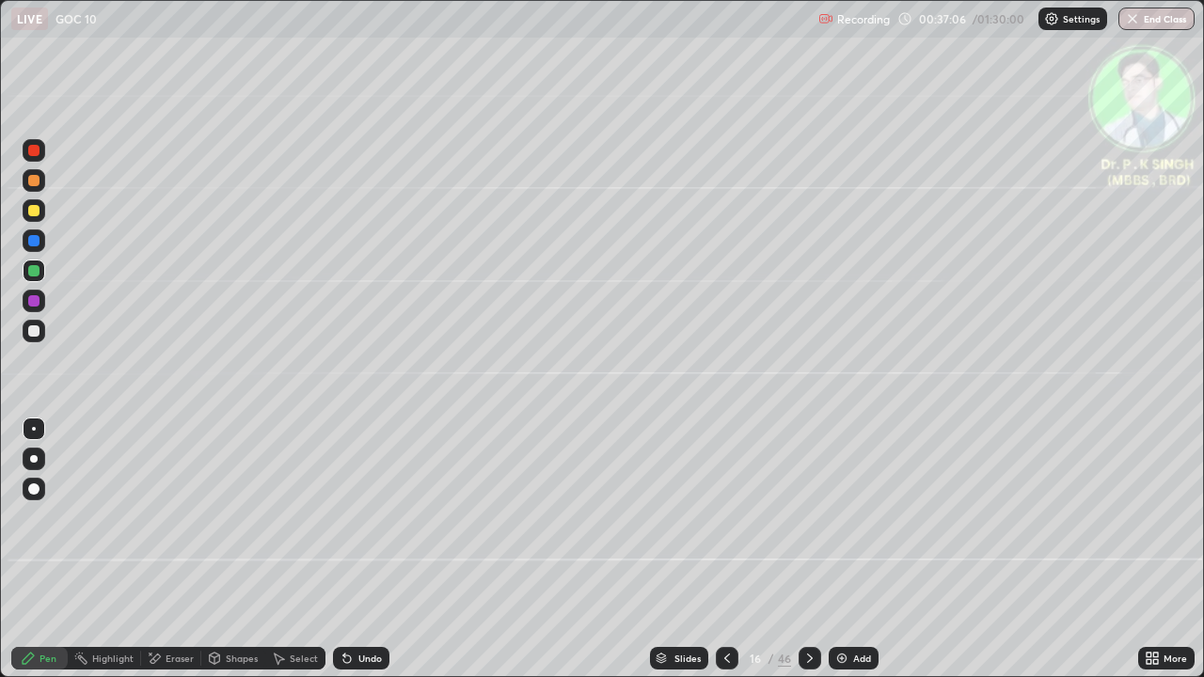
click at [35, 211] on div at bounding box center [33, 210] width 11 height 11
click at [804, 557] on icon at bounding box center [809, 658] width 15 height 15
click at [40, 218] on div at bounding box center [34, 210] width 23 height 23
click at [811, 557] on icon at bounding box center [809, 658] width 15 height 15
click at [724, 557] on icon at bounding box center [727, 658] width 15 height 15
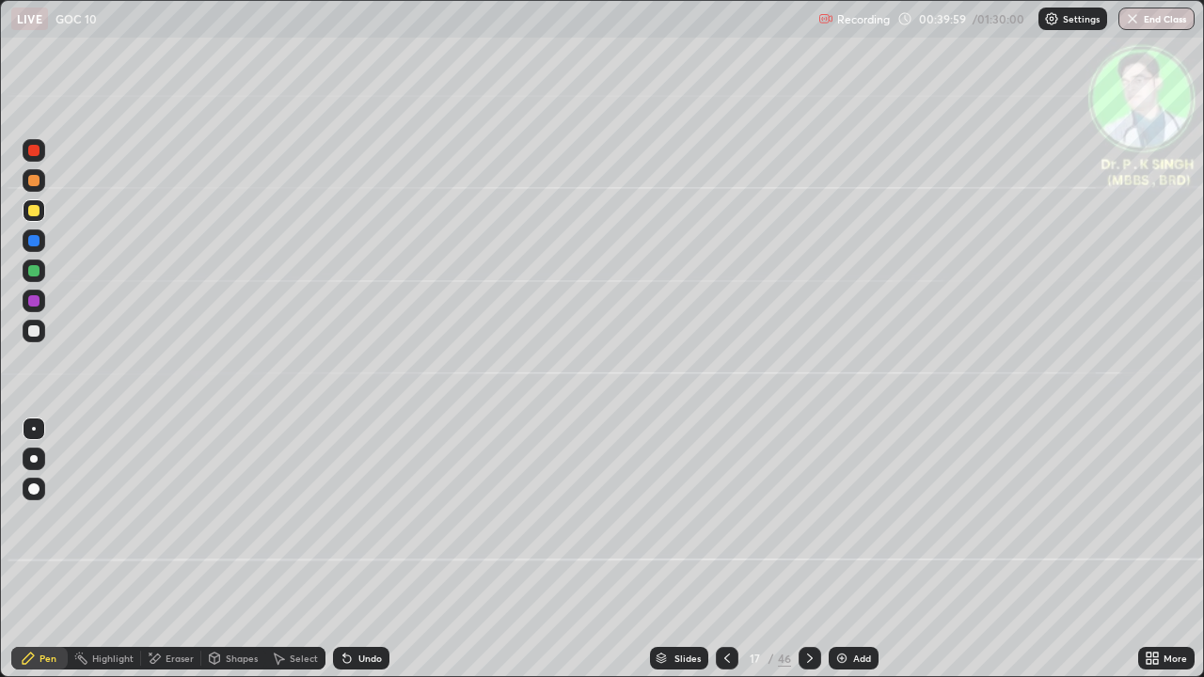
click at [721, 557] on div at bounding box center [727, 658] width 23 height 23
click at [807, 557] on div at bounding box center [810, 659] width 23 height 38
click at [36, 213] on div at bounding box center [33, 210] width 11 height 11
click at [801, 557] on div at bounding box center [810, 658] width 23 height 23
click at [150, 557] on icon at bounding box center [151, 654] width 2 height 2
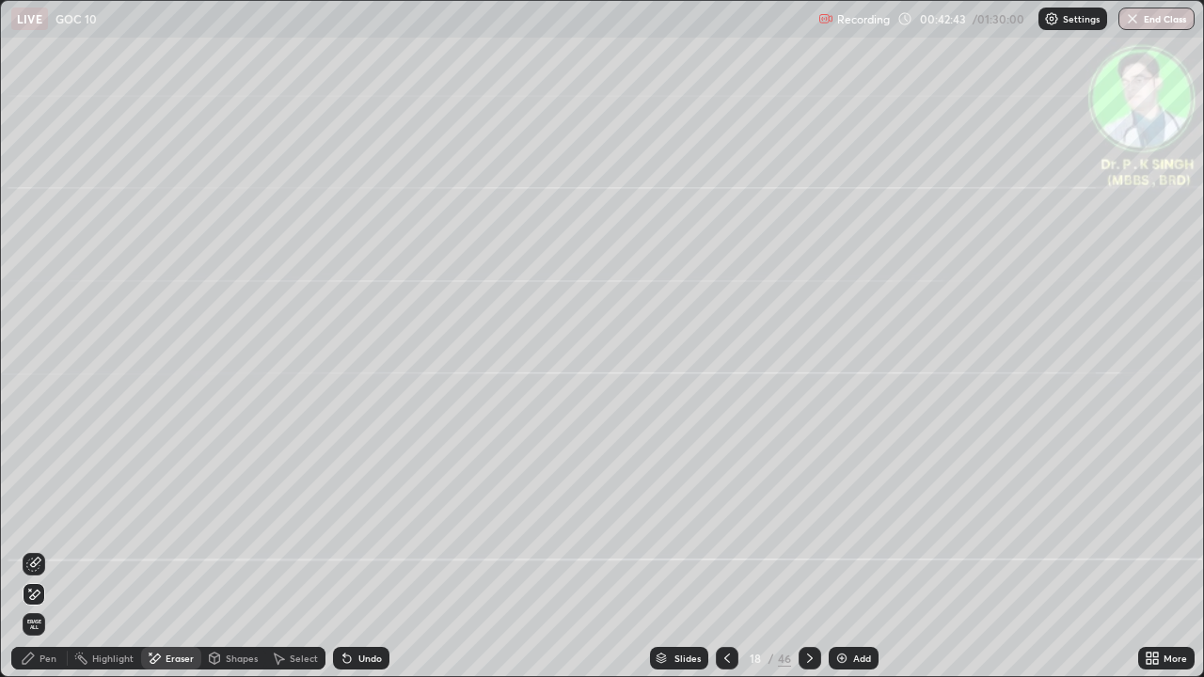
click at [38, 557] on span "Erase all" at bounding box center [34, 624] width 21 height 11
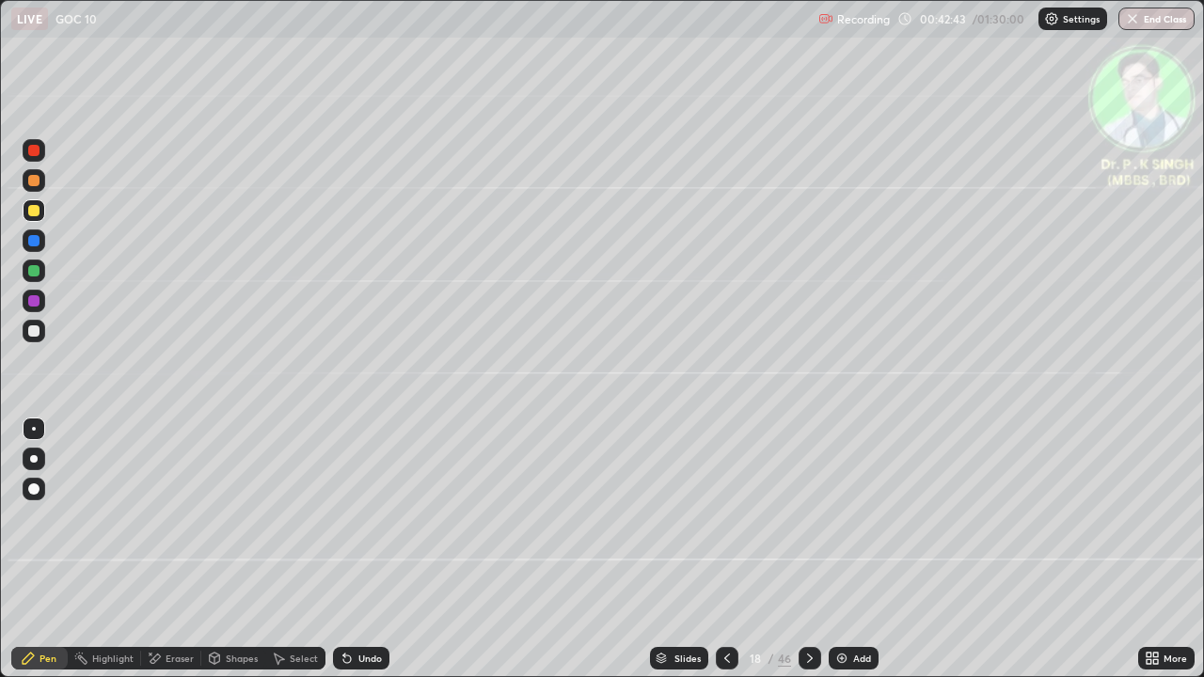
click at [38, 557] on div "Pen" at bounding box center [39, 658] width 56 height 23
click at [157, 557] on icon at bounding box center [155, 658] width 10 height 9
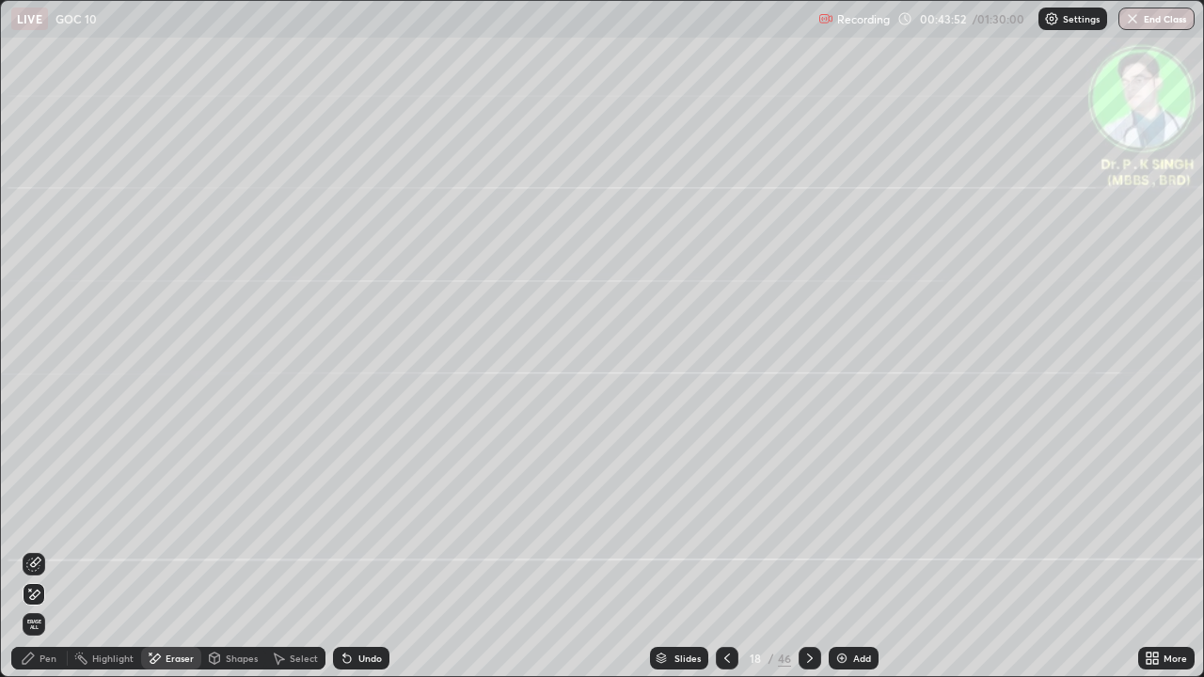
click at [38, 557] on icon at bounding box center [33, 595] width 15 height 16
click at [39, 557] on div "Pen" at bounding box center [39, 658] width 56 height 23
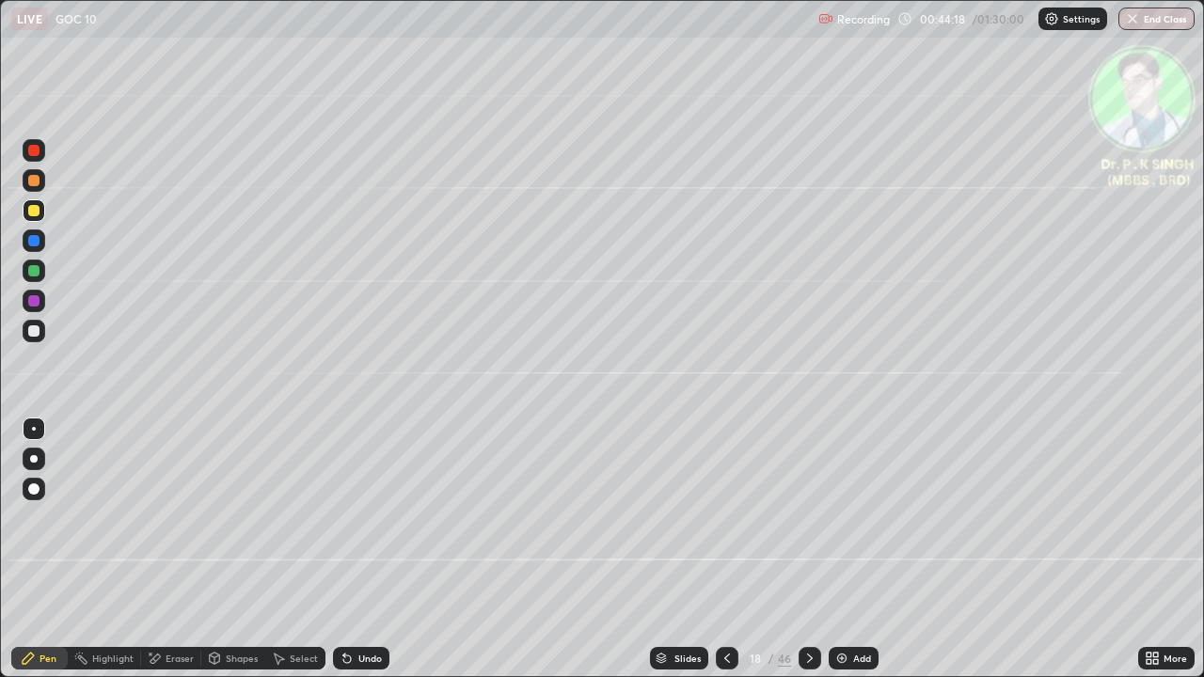
click at [802, 557] on icon at bounding box center [809, 658] width 15 height 15
click at [723, 557] on icon at bounding box center [727, 658] width 15 height 15
click at [720, 557] on icon at bounding box center [727, 658] width 15 height 15
click at [720, 557] on div at bounding box center [727, 658] width 23 height 23
click at [807, 557] on div at bounding box center [810, 658] width 23 height 23
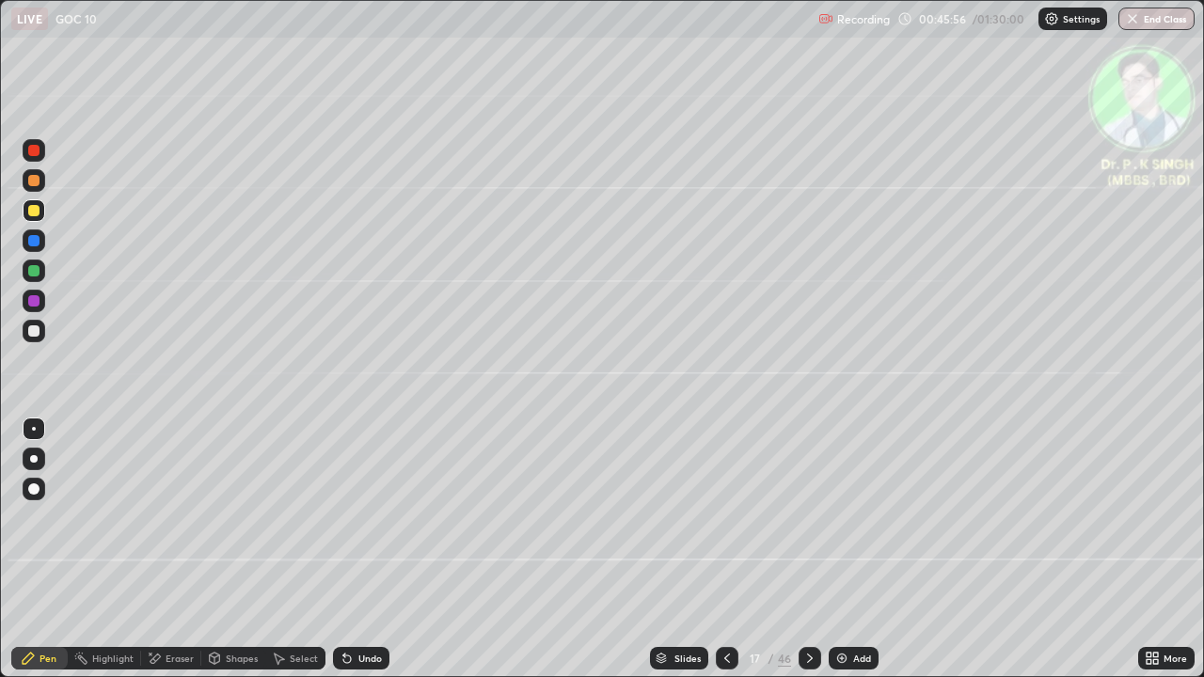
click at [803, 557] on icon at bounding box center [809, 658] width 15 height 15
click at [806, 557] on div at bounding box center [810, 659] width 23 height 38
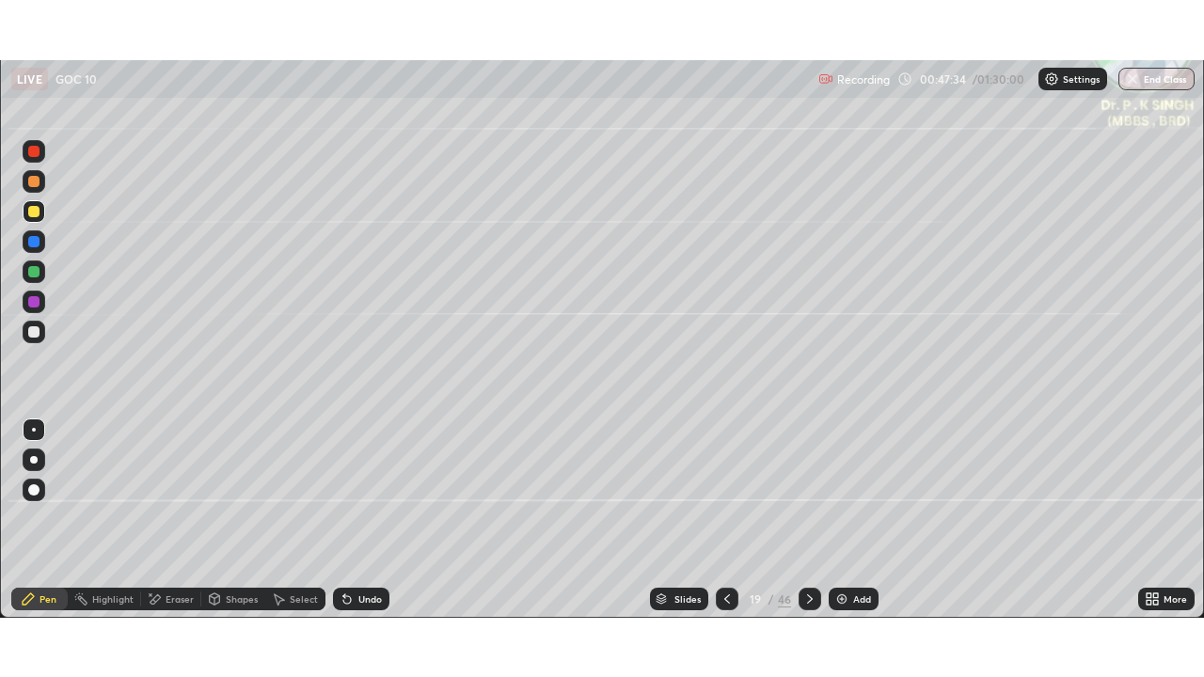
scroll to position [93495, 92849]
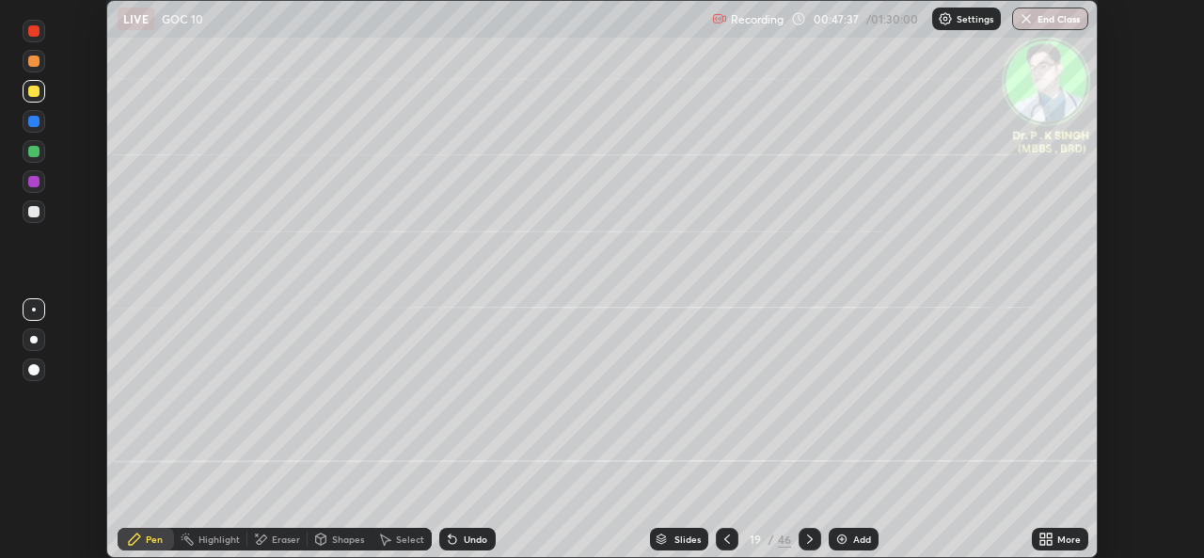
click at [1049, 540] on icon at bounding box center [1049, 542] width 5 height 5
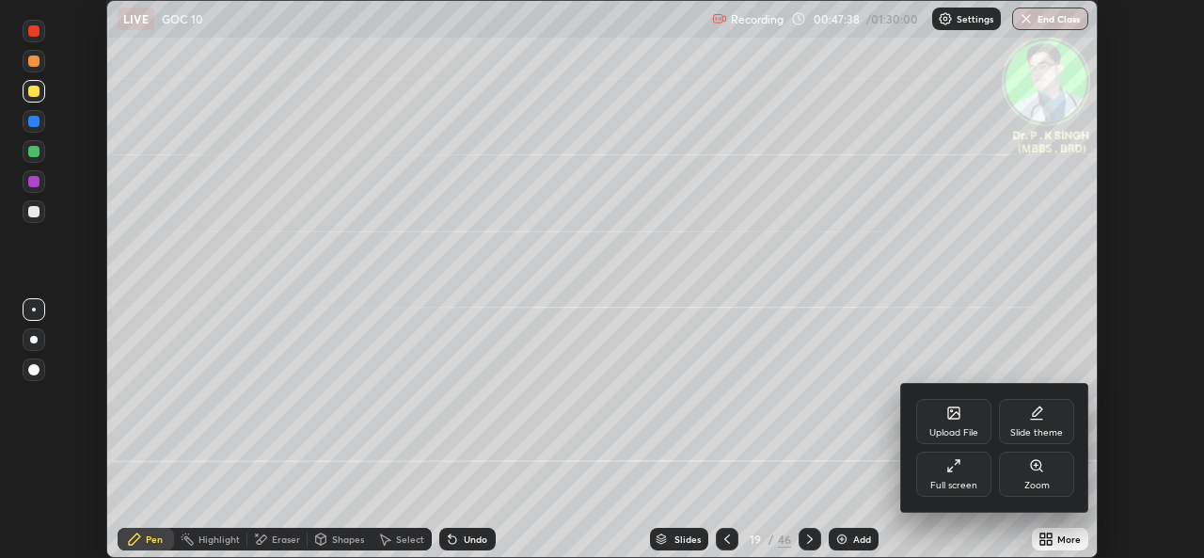
click at [971, 472] on div "Full screen" at bounding box center [953, 473] width 75 height 45
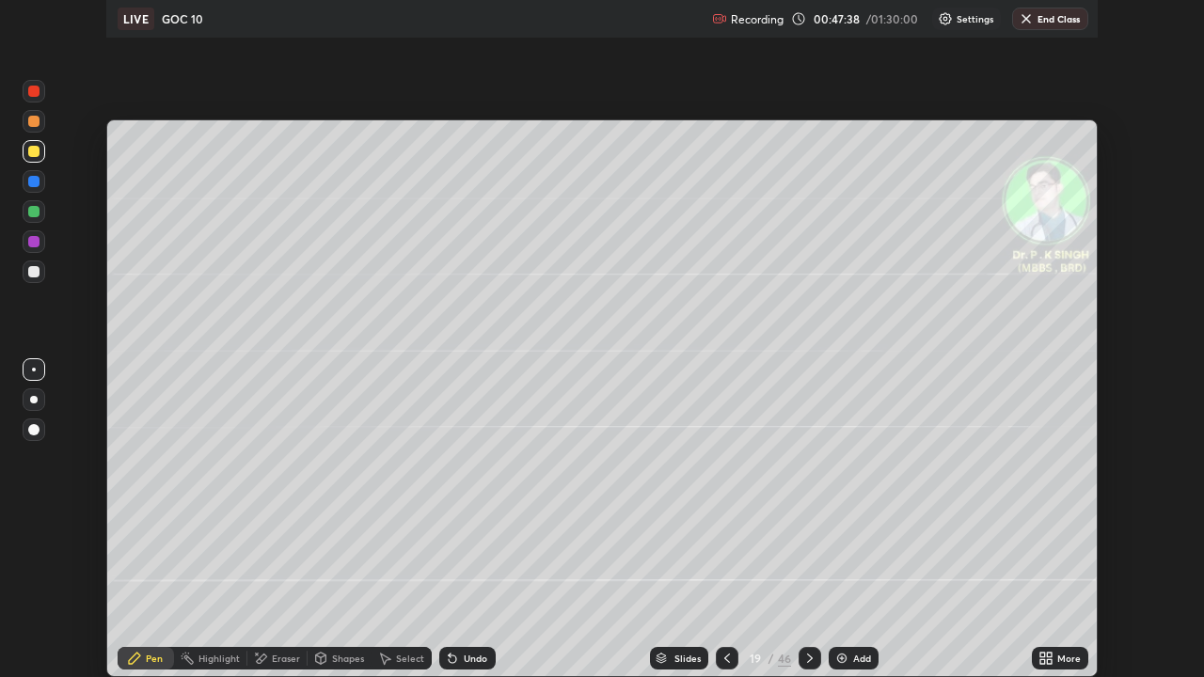
scroll to position [677, 1204]
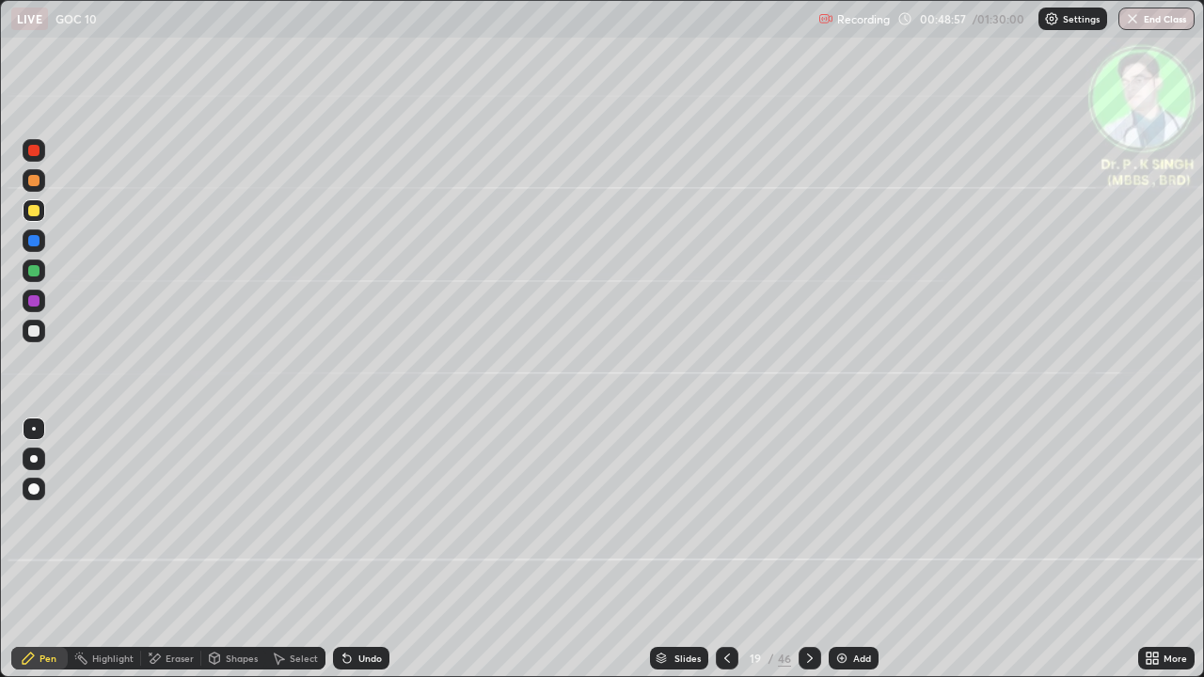
click at [163, 557] on div "Eraser" at bounding box center [171, 658] width 60 height 23
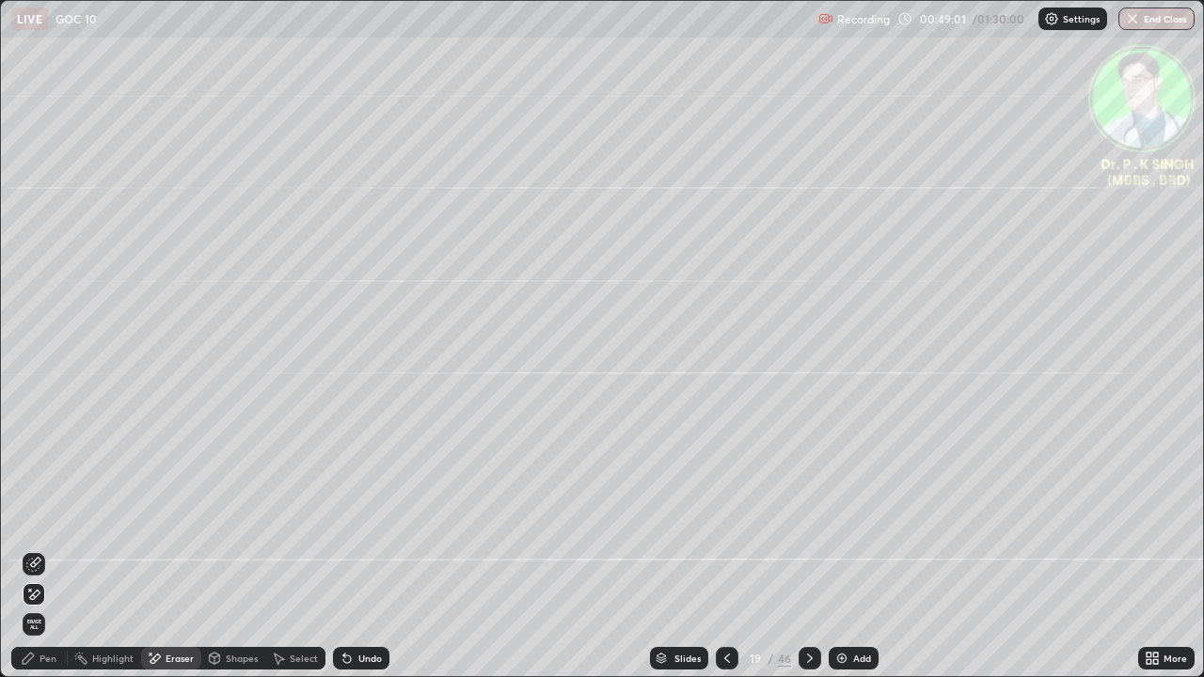
click at [55, 557] on div "Pen" at bounding box center [48, 658] width 17 height 9
click at [53, 557] on div "Pen" at bounding box center [48, 658] width 17 height 9
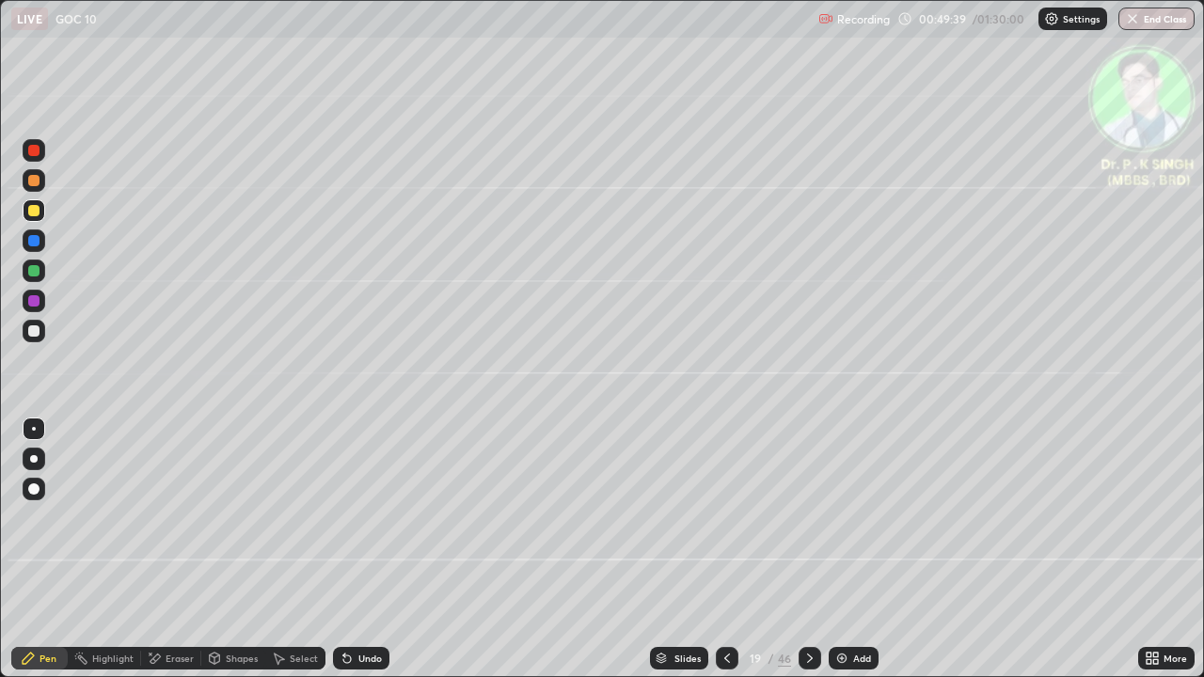
click at [803, 557] on div at bounding box center [810, 658] width 23 height 23
click at [720, 557] on icon at bounding box center [727, 658] width 15 height 15
click at [722, 557] on div at bounding box center [727, 658] width 23 height 23
click at [725, 557] on icon at bounding box center [727, 658] width 15 height 15
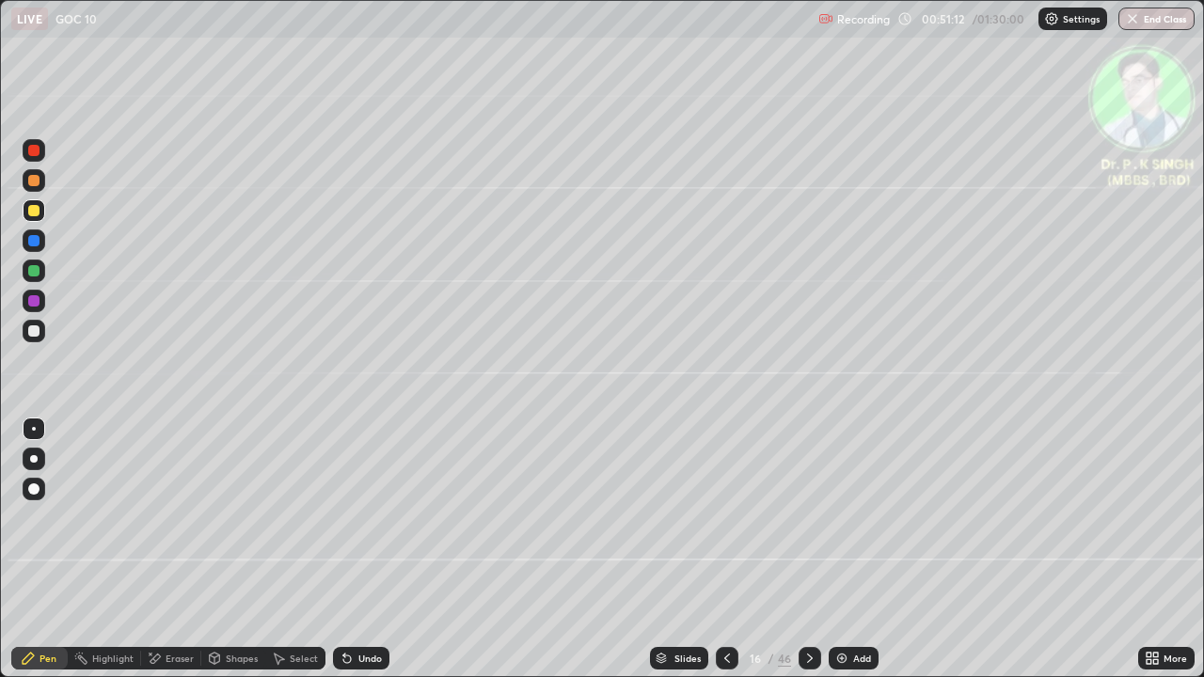
click at [802, 557] on icon at bounding box center [809, 658] width 15 height 15
click at [809, 557] on icon at bounding box center [809, 658] width 15 height 15
click at [805, 557] on icon at bounding box center [809, 658] width 15 height 15
click at [806, 557] on icon at bounding box center [809, 658] width 15 height 15
click at [810, 557] on div at bounding box center [810, 658] width 23 height 23
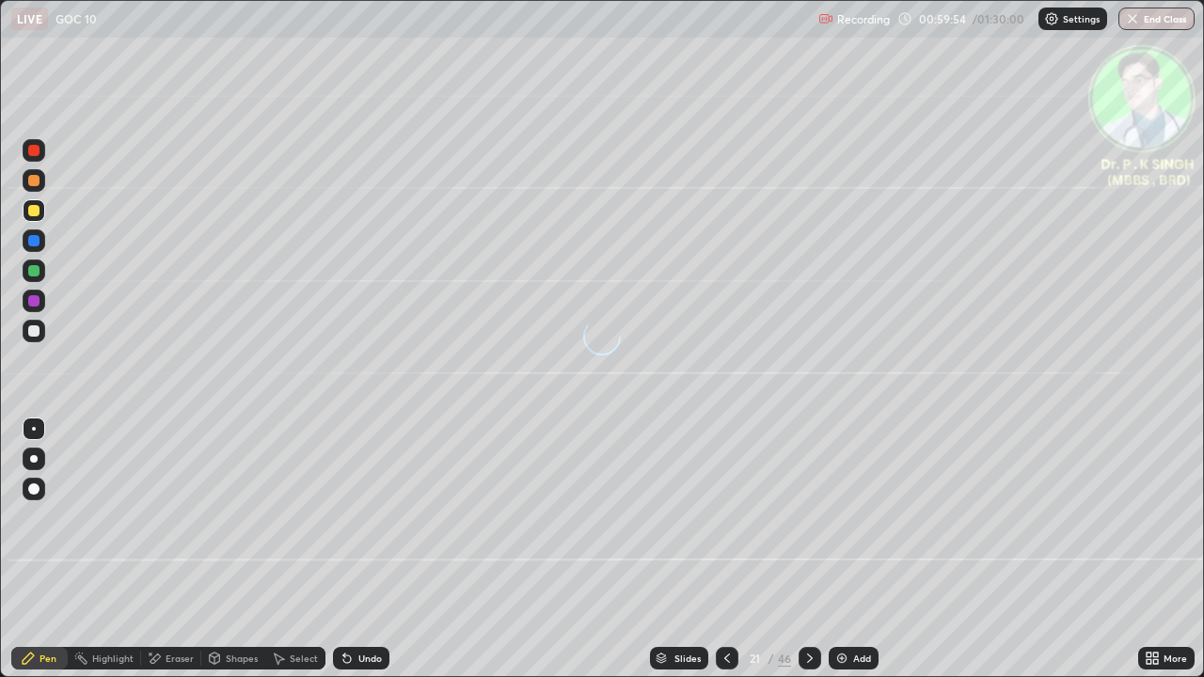
click at [36, 271] on div at bounding box center [33, 270] width 11 height 11
click at [40, 214] on div at bounding box center [34, 210] width 23 height 23
click at [39, 213] on div at bounding box center [33, 210] width 11 height 11
click at [166, 557] on div "Eraser" at bounding box center [171, 658] width 60 height 23
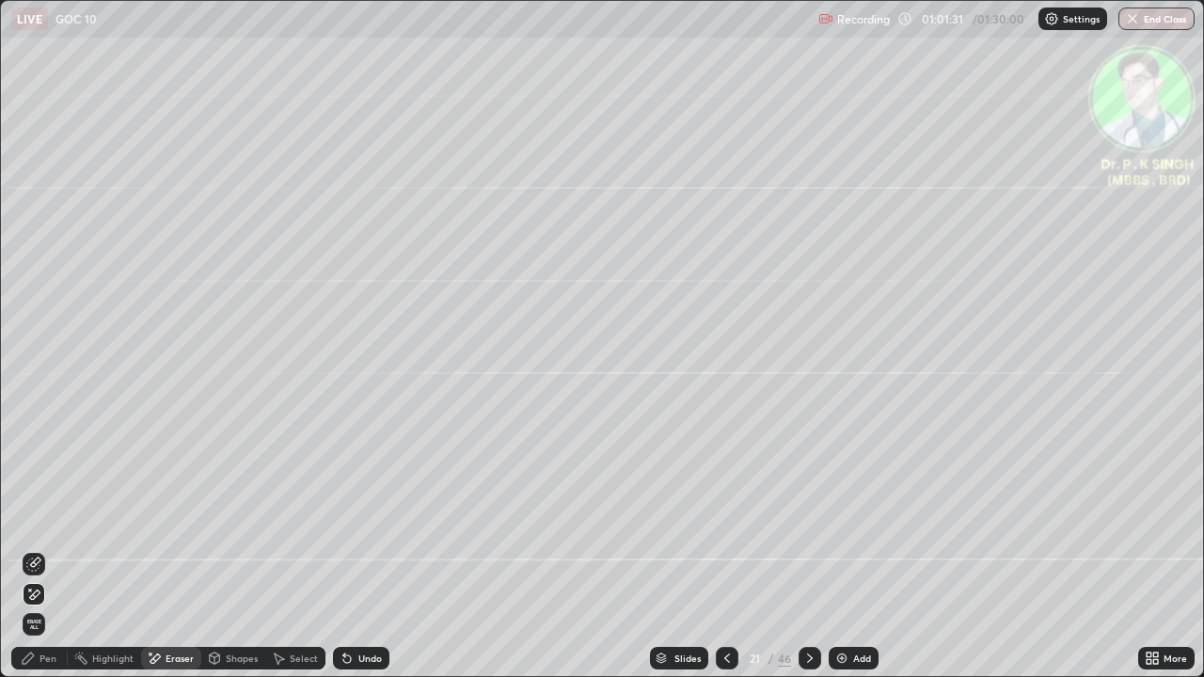
click at [44, 557] on div at bounding box center [34, 594] width 23 height 23
click at [42, 557] on div "Pen" at bounding box center [39, 659] width 56 height 38
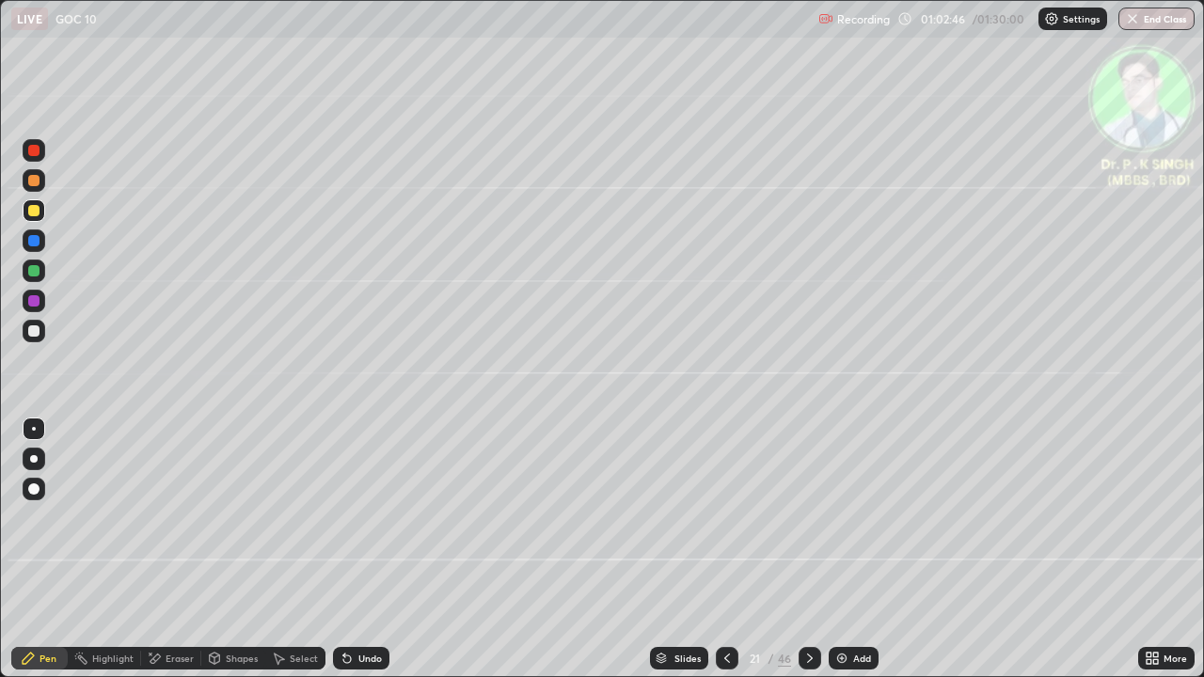
click at [807, 557] on div at bounding box center [810, 658] width 23 height 23
click at [716, 557] on div at bounding box center [727, 658] width 23 height 23
click at [808, 557] on icon at bounding box center [809, 658] width 15 height 15
click at [814, 557] on div at bounding box center [810, 658] width 23 height 23
click at [805, 557] on div at bounding box center [810, 659] width 23 height 38
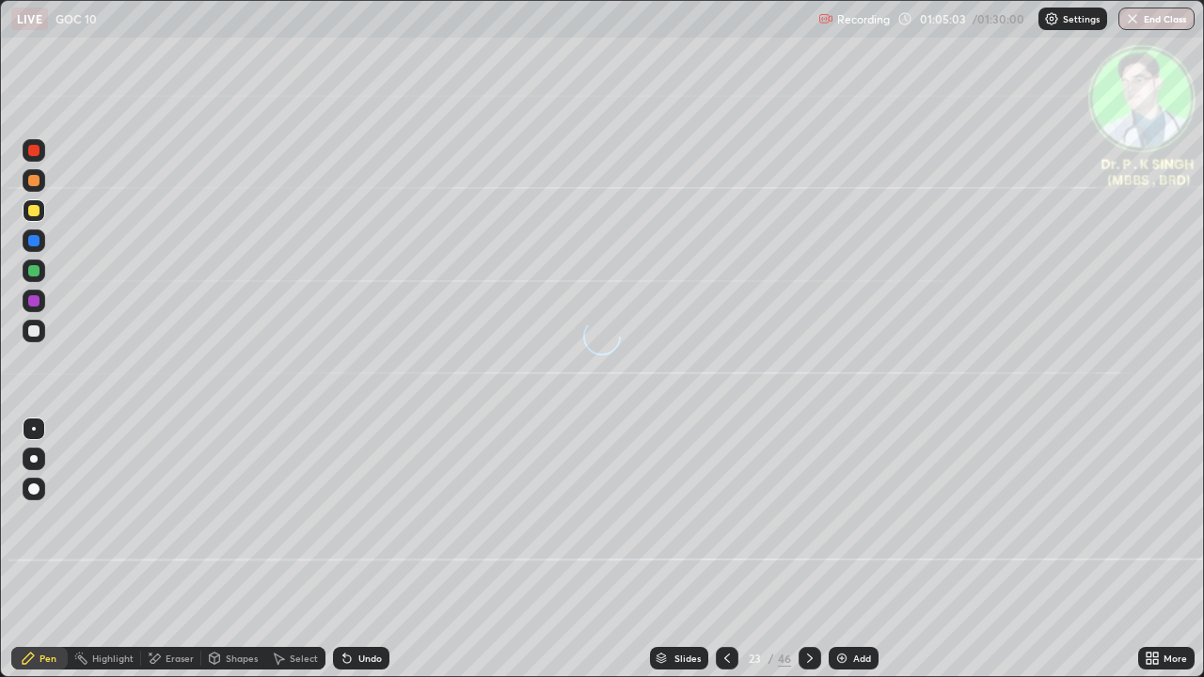
click at [805, 557] on div at bounding box center [810, 659] width 23 height 38
click at [37, 241] on div at bounding box center [33, 240] width 11 height 11
click at [35, 211] on div at bounding box center [33, 210] width 11 height 11
click at [36, 212] on div at bounding box center [33, 210] width 11 height 11
click at [806, 557] on icon at bounding box center [809, 658] width 15 height 15
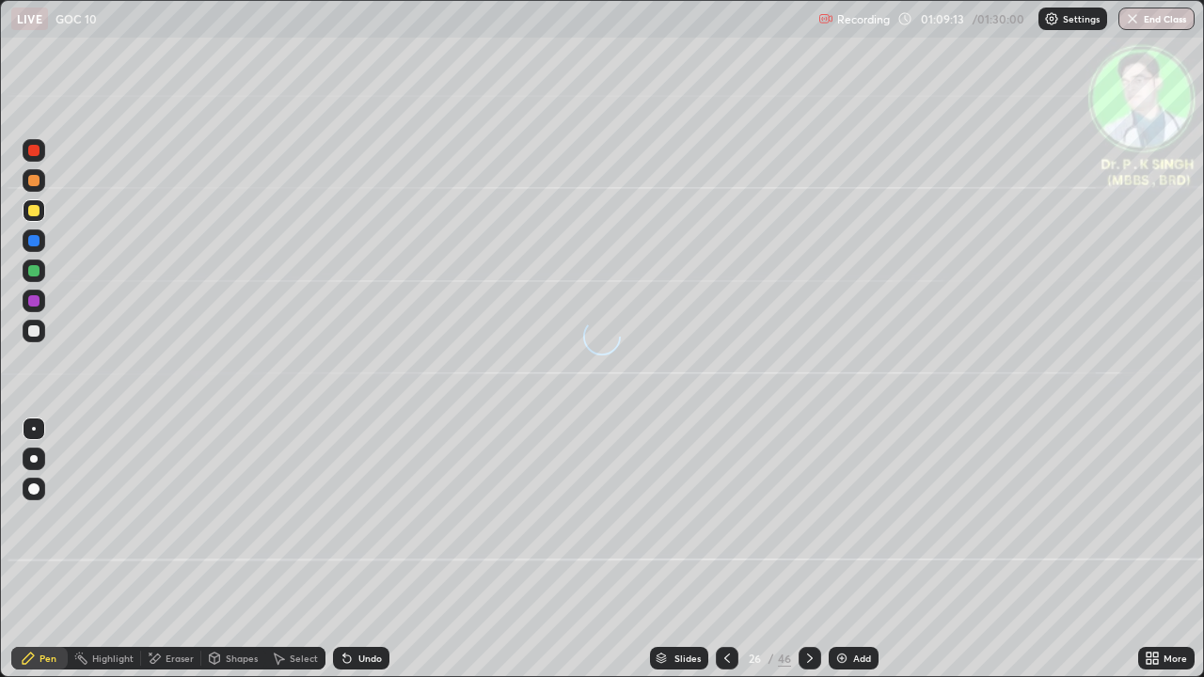
click at [37, 212] on div at bounding box center [33, 210] width 11 height 11
click at [40, 216] on div at bounding box center [34, 210] width 23 height 23
click at [39, 244] on div at bounding box center [33, 240] width 11 height 11
click at [810, 557] on icon at bounding box center [809, 658] width 15 height 15
click at [37, 215] on div at bounding box center [33, 210] width 11 height 11
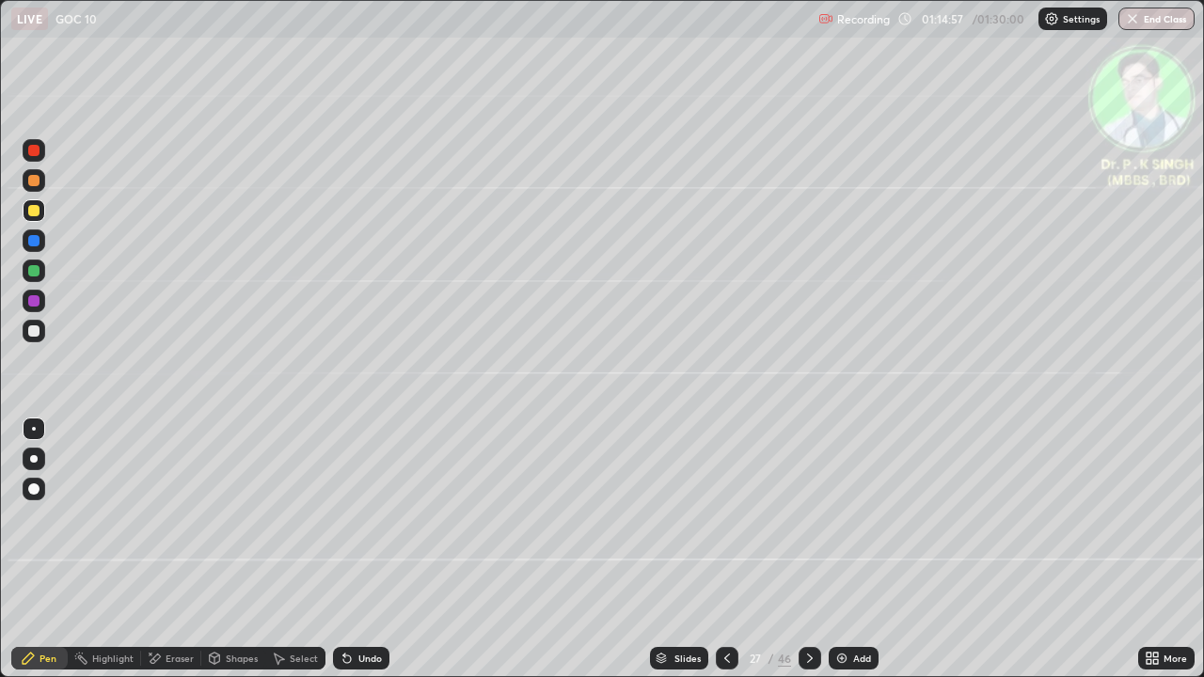
click at [39, 240] on div at bounding box center [33, 240] width 11 height 11
click at [804, 557] on icon at bounding box center [809, 658] width 15 height 15
click at [35, 303] on div at bounding box center [33, 300] width 11 height 11
click at [37, 275] on div at bounding box center [33, 270] width 11 height 11
click at [40, 270] on div at bounding box center [34, 271] width 23 height 23
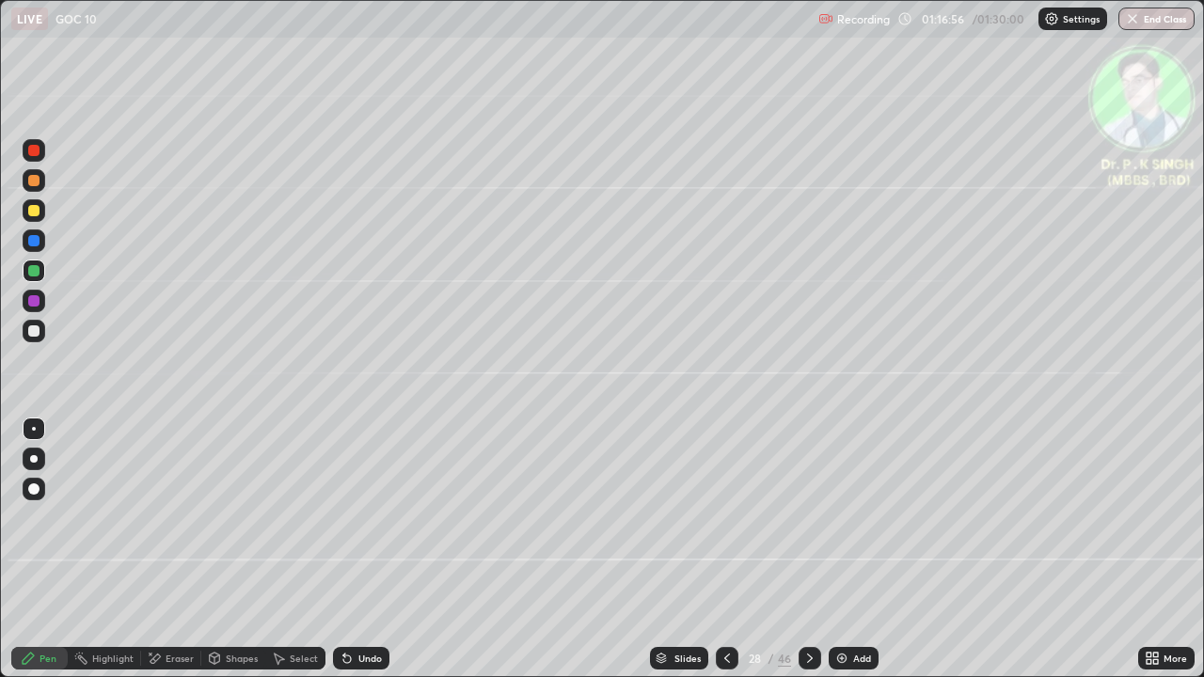
click at [34, 213] on div at bounding box center [33, 210] width 11 height 11
click at [811, 557] on icon at bounding box center [809, 658] width 15 height 15
click at [805, 557] on icon at bounding box center [809, 658] width 15 height 15
click at [801, 557] on div at bounding box center [810, 659] width 23 height 38
click at [799, 557] on div at bounding box center [810, 659] width 23 height 38
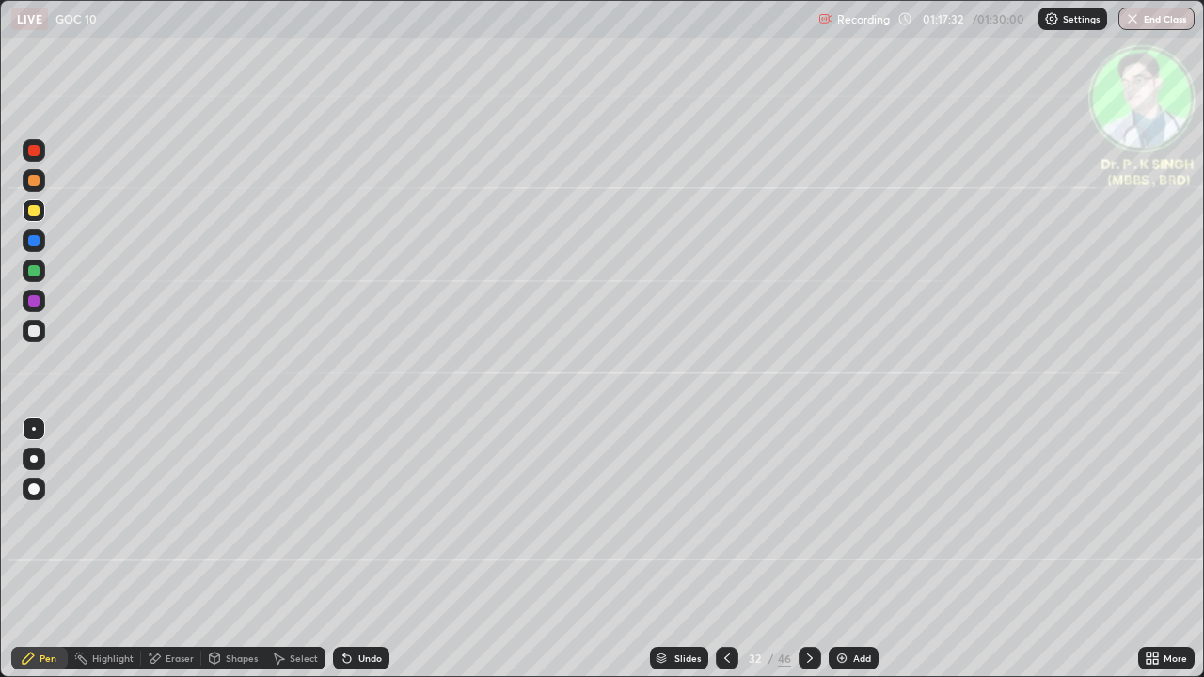
click at [806, 557] on icon at bounding box center [809, 658] width 15 height 15
click at [721, 557] on icon at bounding box center [727, 658] width 15 height 15
click at [721, 557] on div at bounding box center [727, 659] width 23 height 38
click at [722, 557] on div at bounding box center [727, 658] width 23 height 23
click at [724, 557] on icon at bounding box center [727, 658] width 6 height 9
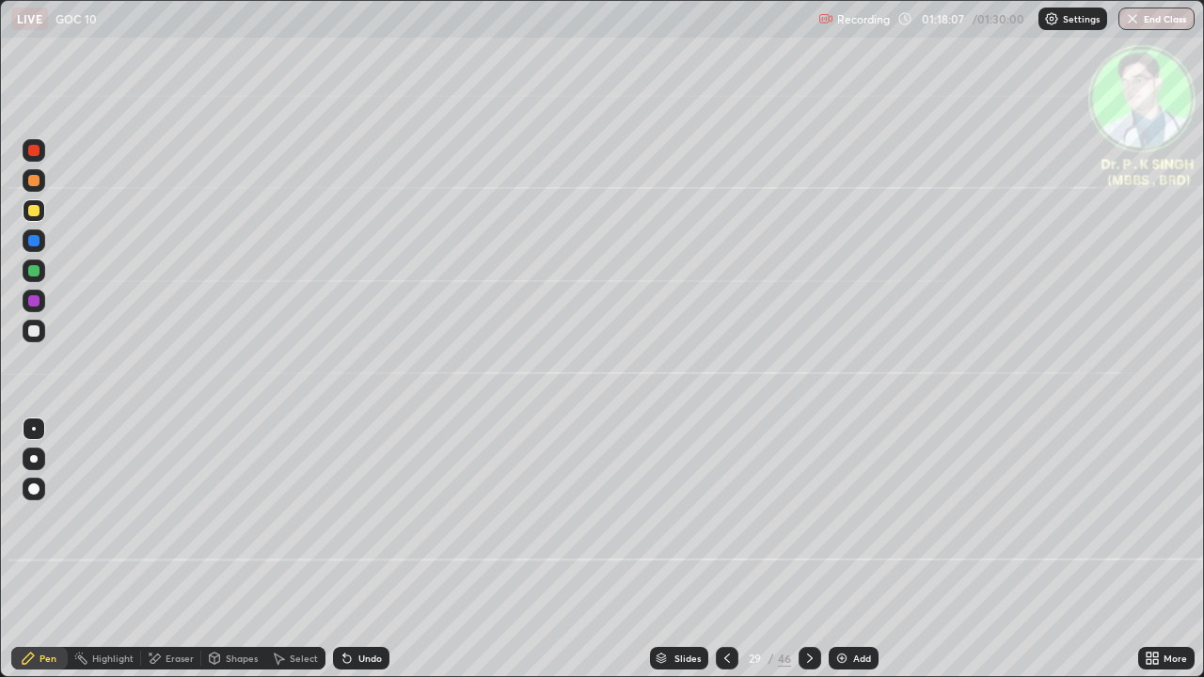
click at [724, 557] on div at bounding box center [727, 658] width 23 height 23
click at [808, 557] on icon at bounding box center [809, 658] width 15 height 15
click at [42, 212] on div at bounding box center [34, 210] width 23 height 23
click at [813, 557] on div at bounding box center [810, 659] width 23 height 38
click at [42, 214] on div at bounding box center [34, 210] width 23 height 23
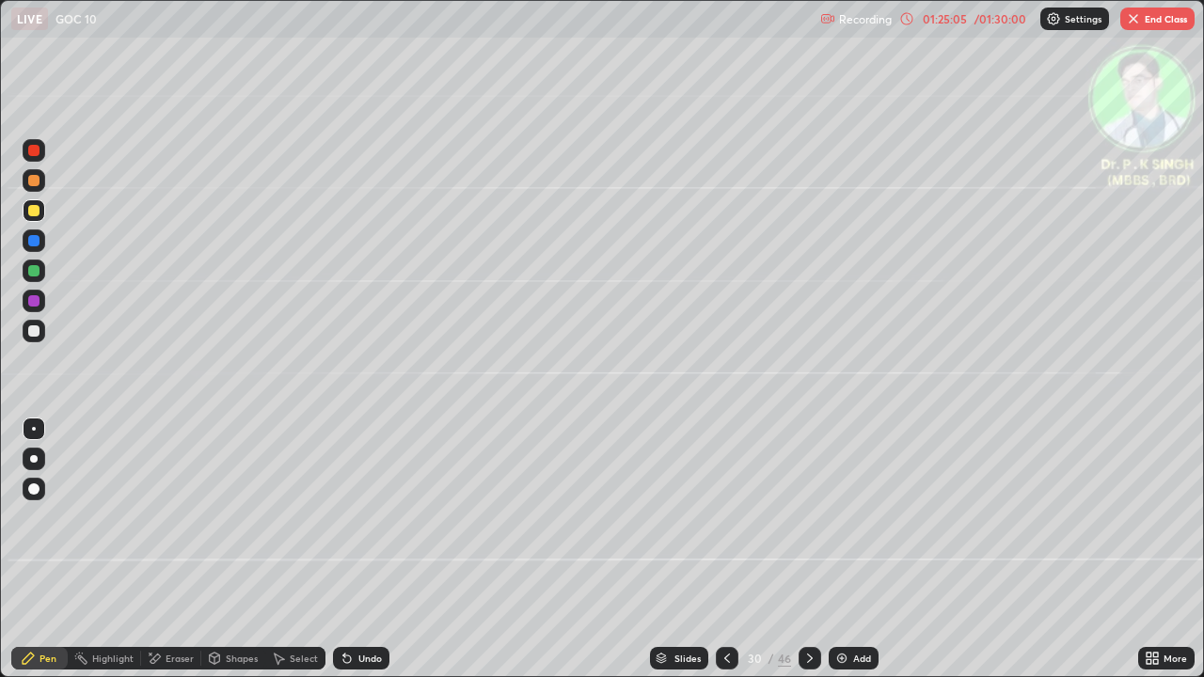
click at [1011, 21] on div "/ 01:30:00" at bounding box center [1000, 18] width 58 height 11
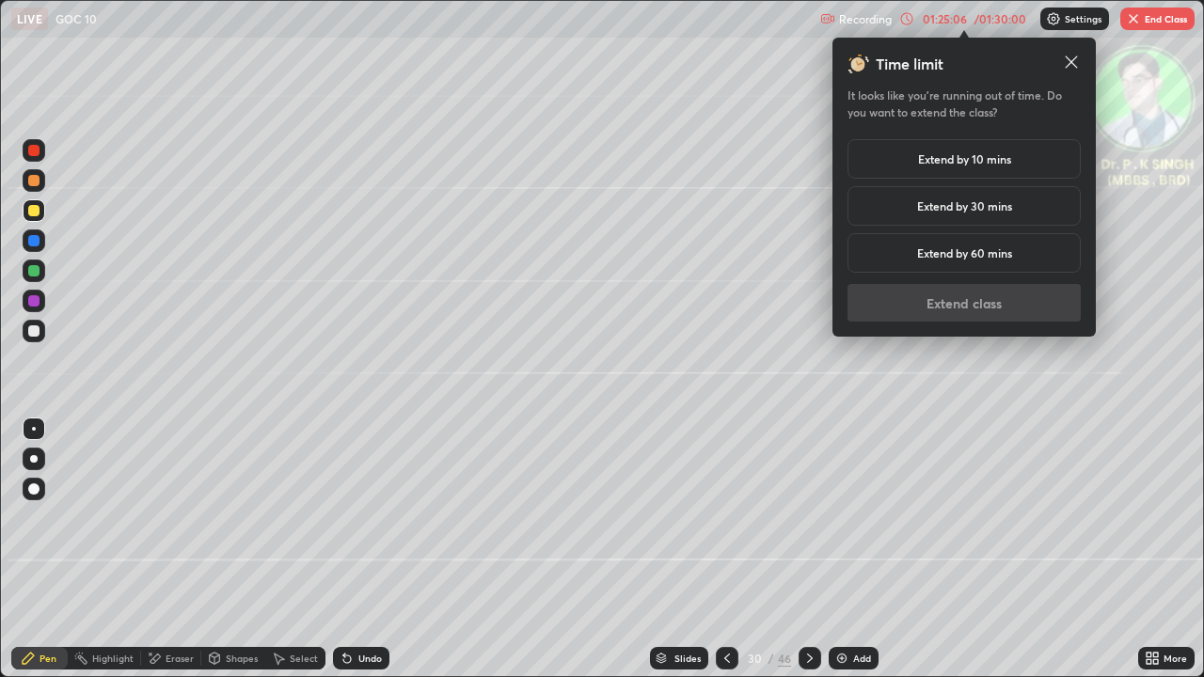
click at [961, 162] on h5 "Extend by 10 mins" at bounding box center [964, 158] width 93 height 17
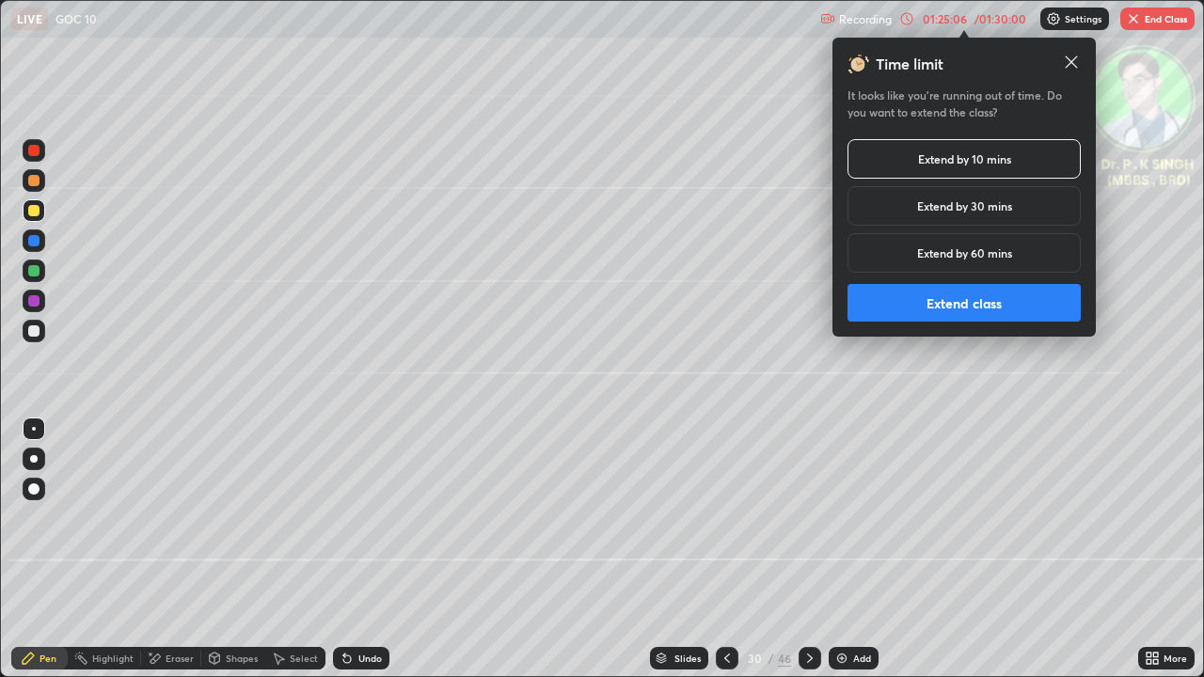
click at [920, 305] on button "Extend class" at bounding box center [963, 303] width 233 height 38
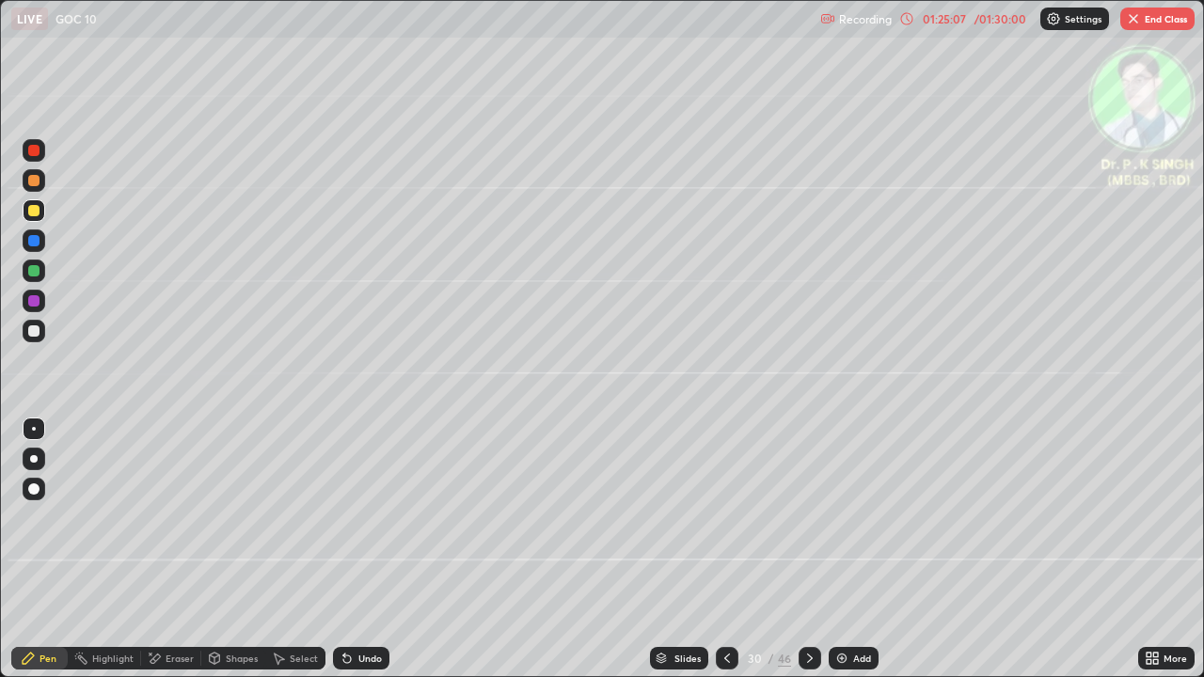
click at [808, 557] on icon at bounding box center [809, 658] width 15 height 15
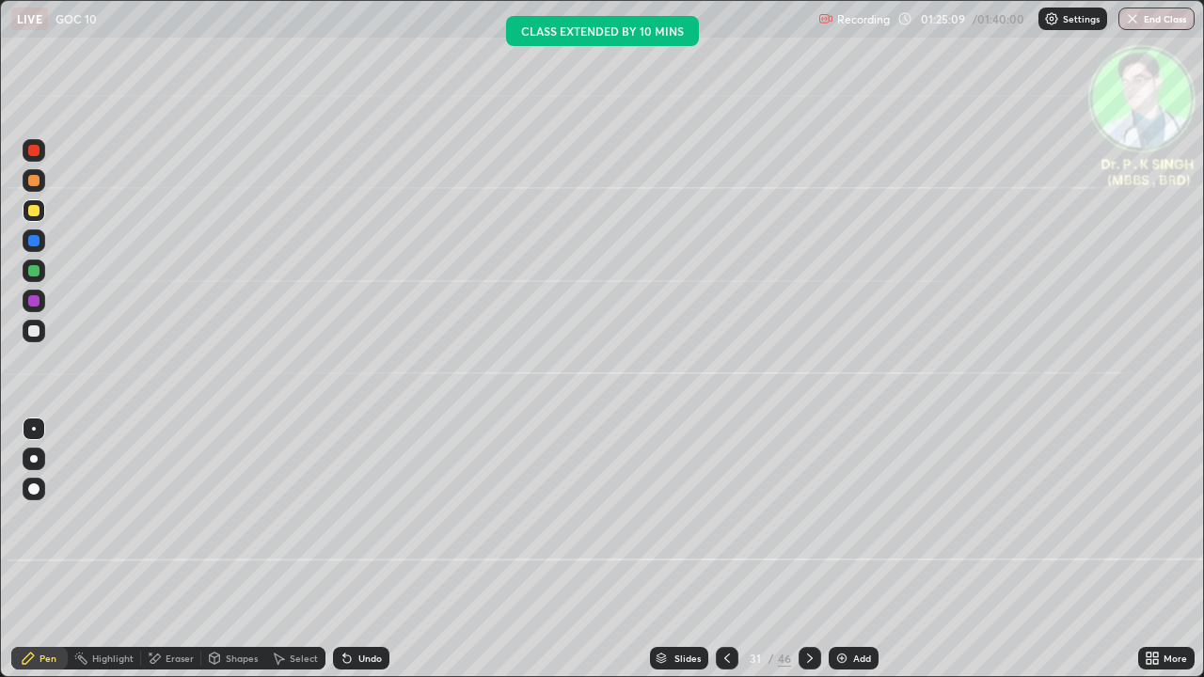
click at [41, 214] on div at bounding box center [34, 210] width 23 height 23
click at [809, 557] on div at bounding box center [810, 658] width 23 height 23
click at [150, 557] on icon at bounding box center [151, 654] width 2 height 2
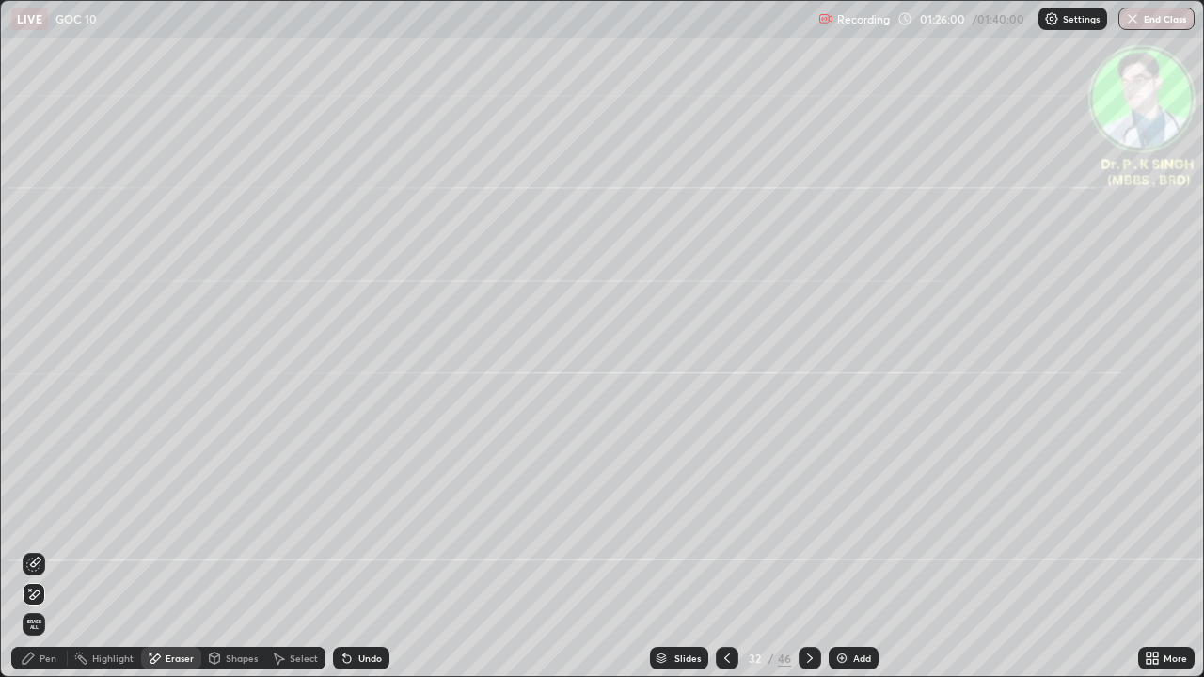
click at [35, 557] on span "Erase all" at bounding box center [34, 624] width 21 height 11
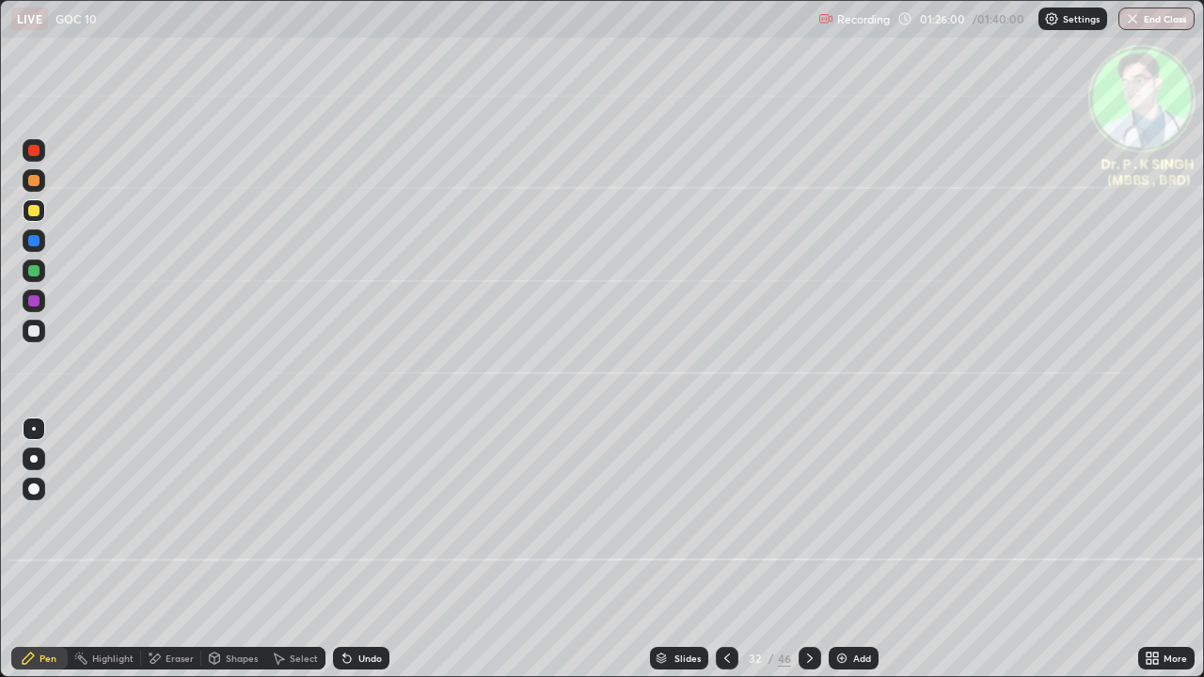
click at [40, 557] on div "Pen" at bounding box center [39, 659] width 56 height 38
click at [808, 557] on icon at bounding box center [809, 658] width 15 height 15
click at [154, 557] on icon at bounding box center [155, 658] width 10 height 9
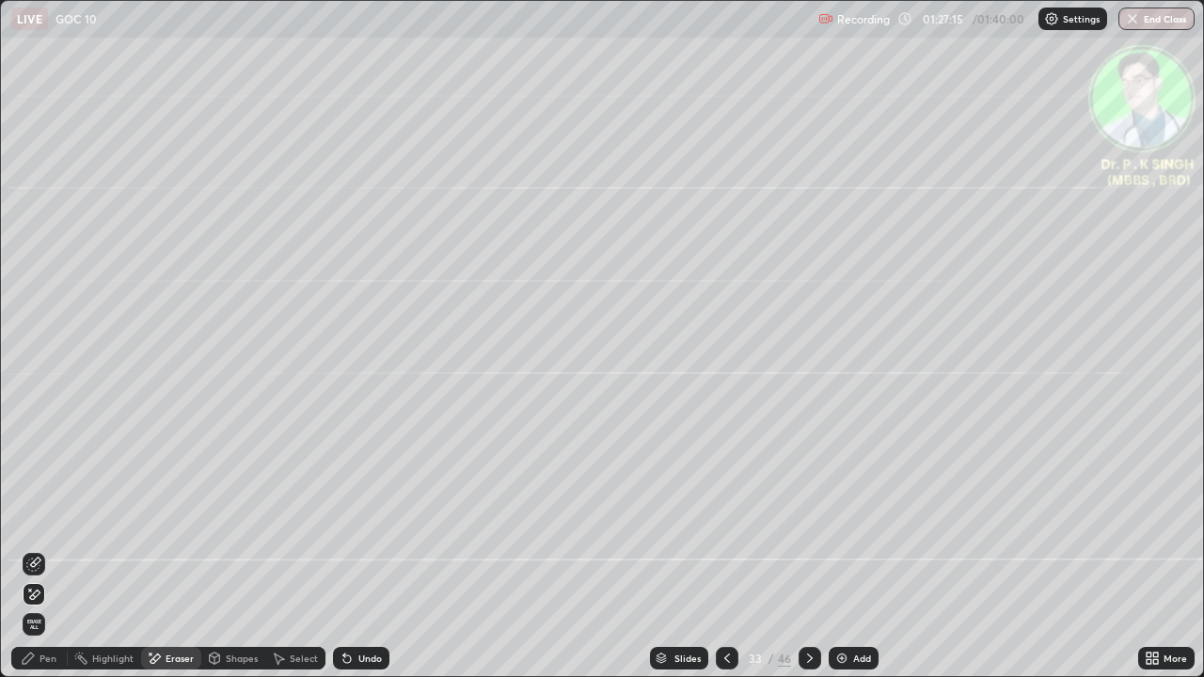
click at [40, 557] on span "Erase all" at bounding box center [34, 624] width 21 height 11
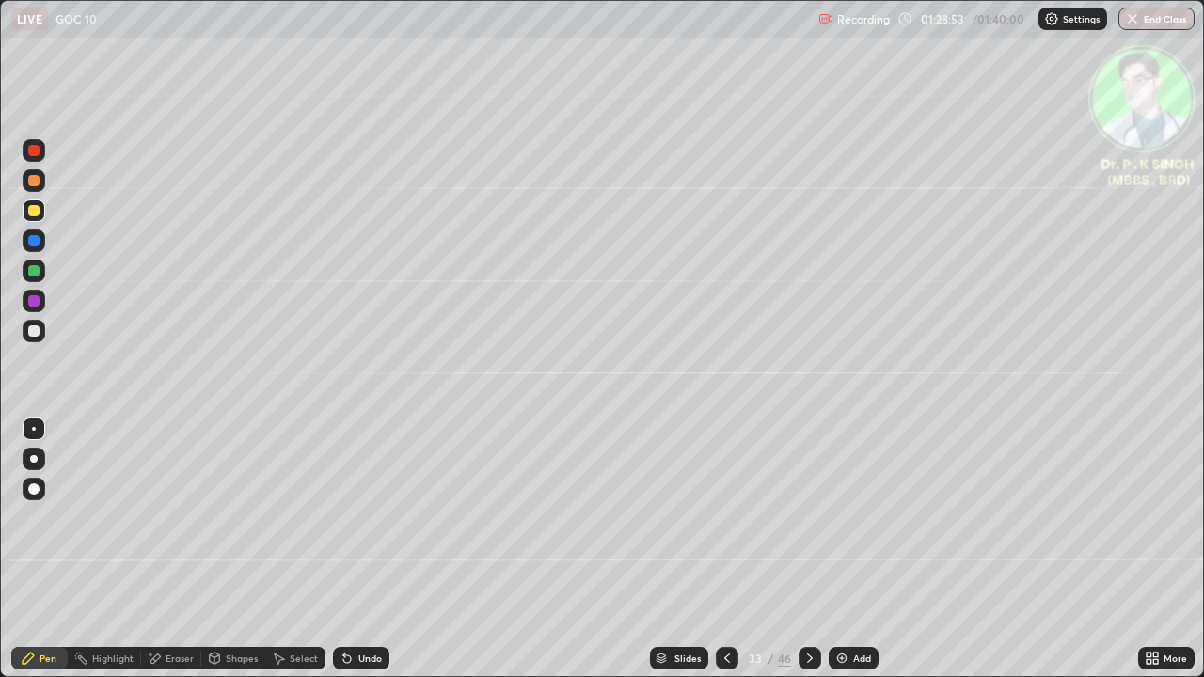
click at [803, 557] on icon at bounding box center [809, 658] width 15 height 15
click at [1166, 18] on button "End Class" at bounding box center [1156, 19] width 76 height 23
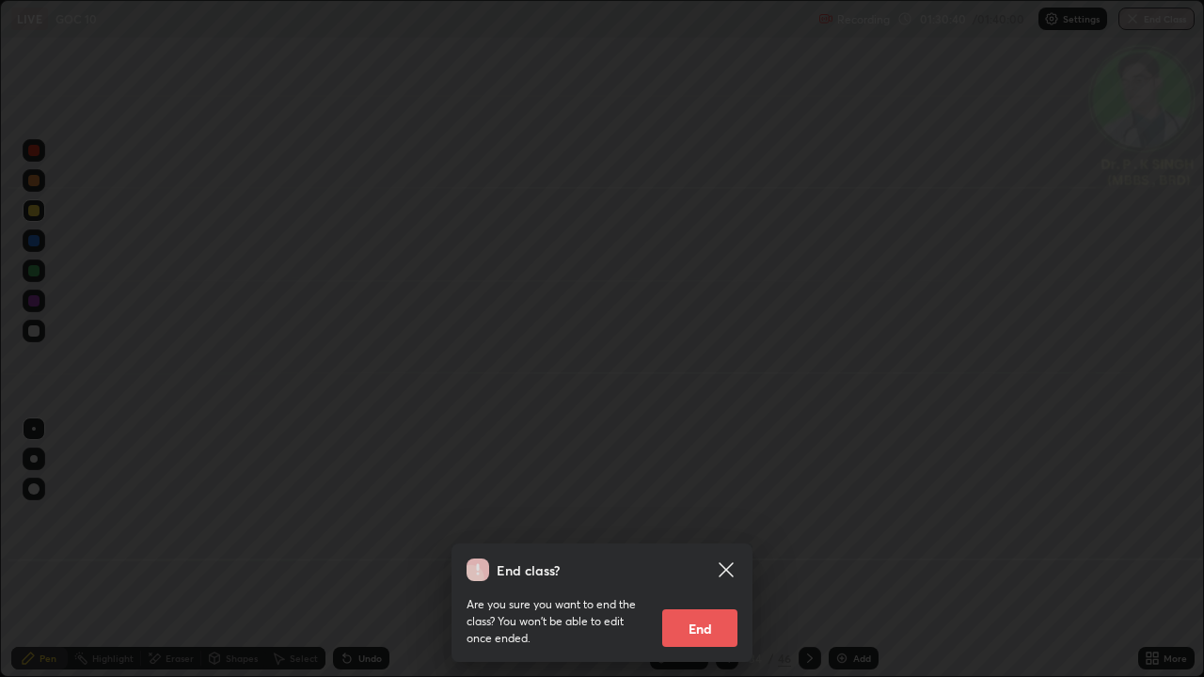
click at [707, 557] on button "End" at bounding box center [699, 628] width 75 height 38
